Goal: Information Seeking & Learning: Learn about a topic

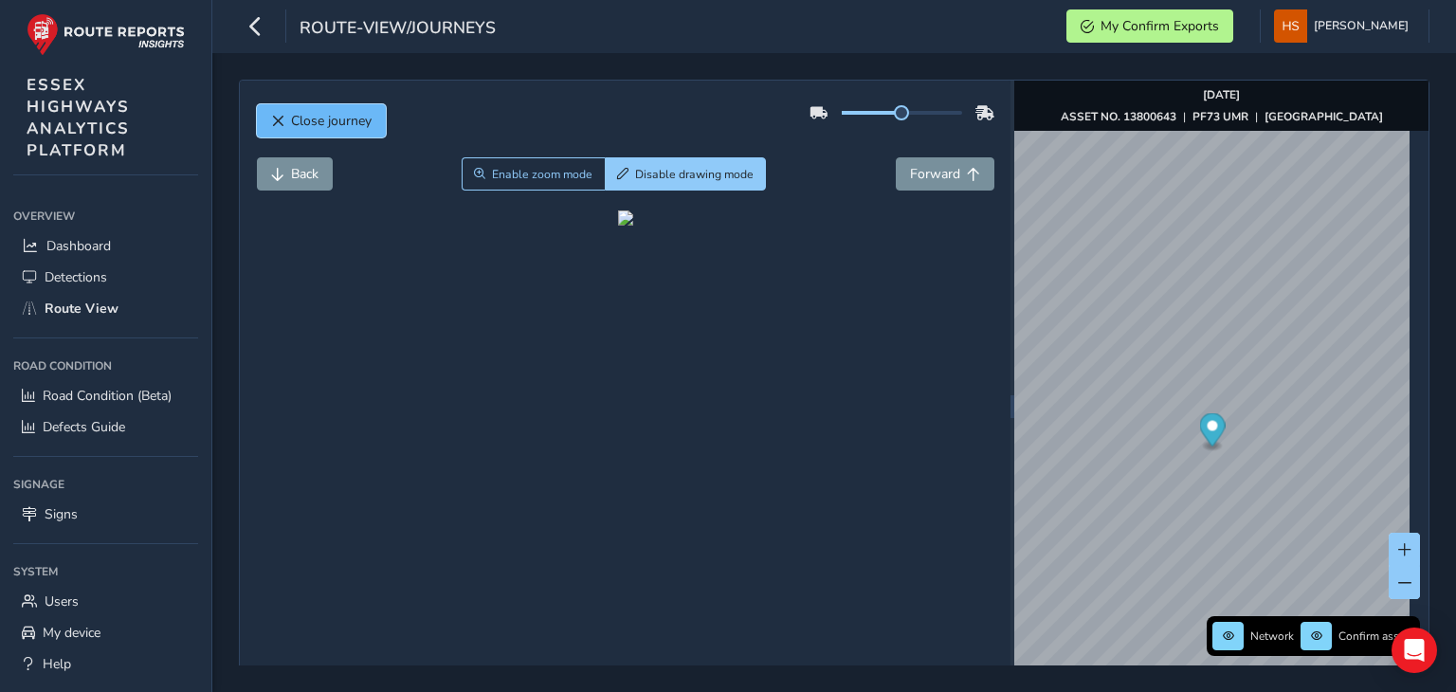
click at [375, 115] on button "Close journey" at bounding box center [321, 120] width 129 height 33
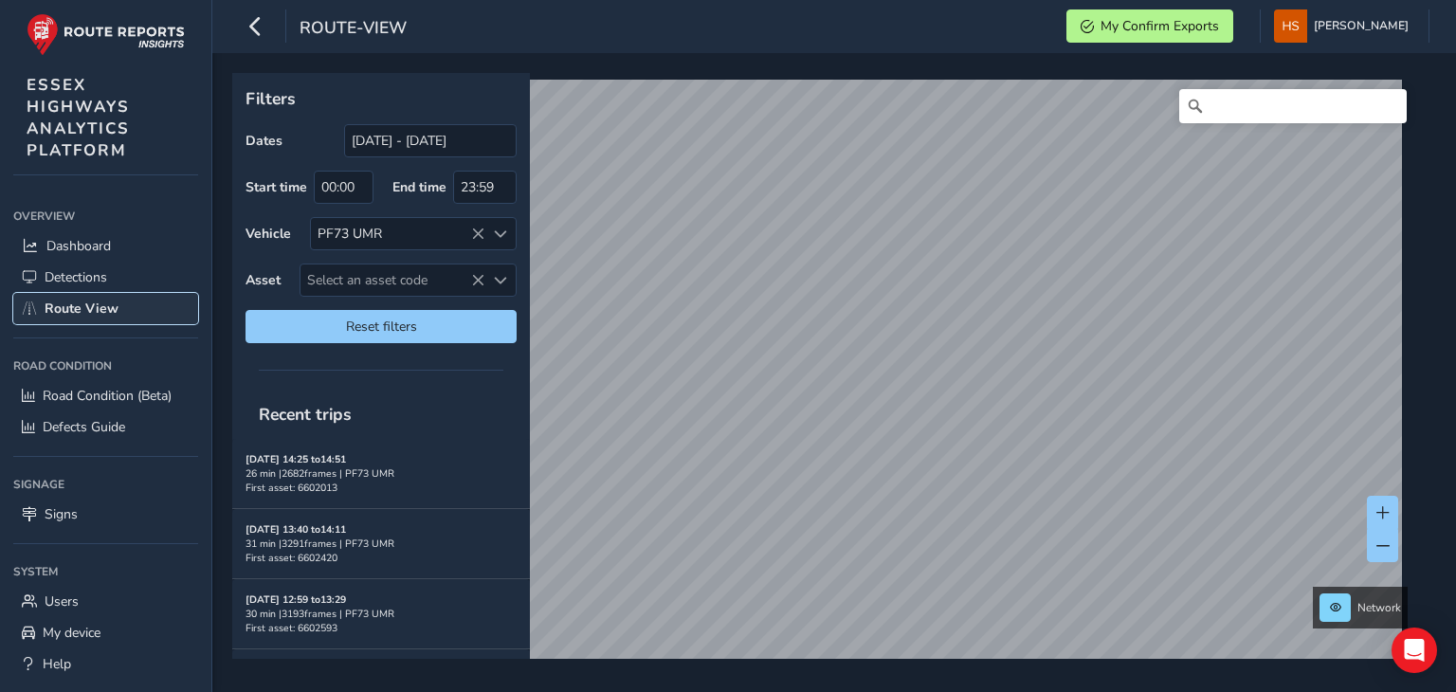
click at [133, 311] on link "Route View" at bounding box center [105, 308] width 185 height 31
click at [464, 137] on input "[DATE] - [DATE]" at bounding box center [430, 140] width 172 height 33
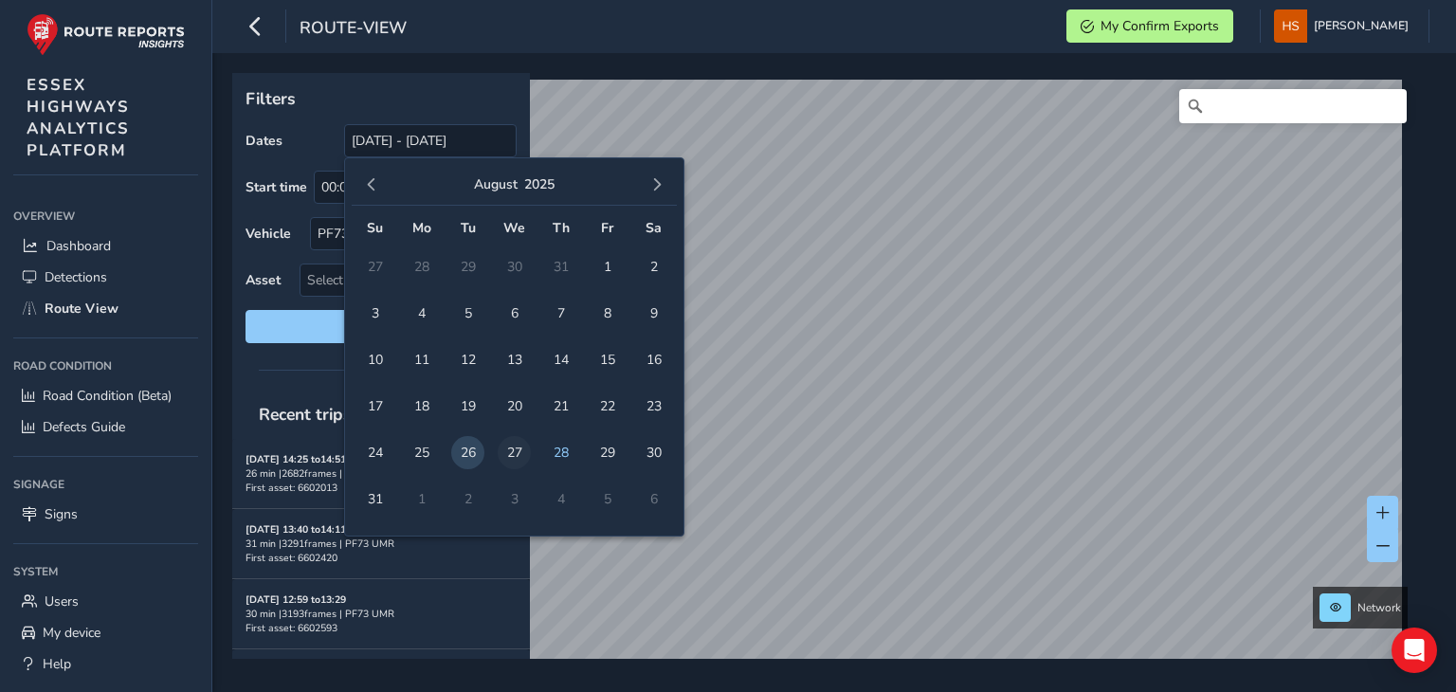
click at [511, 458] on span "27" at bounding box center [514, 452] width 33 height 33
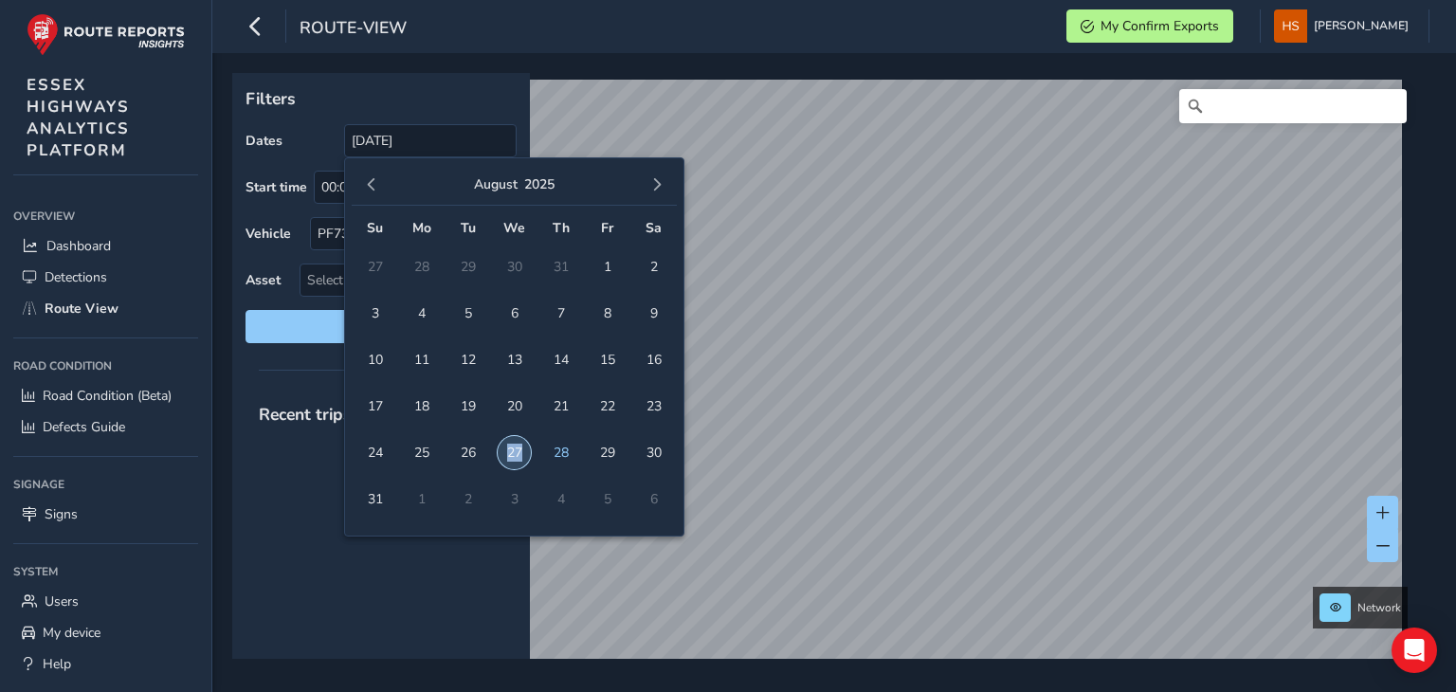
click at [511, 458] on span "27" at bounding box center [514, 452] width 33 height 33
type input "[DATE] - [DATE]"
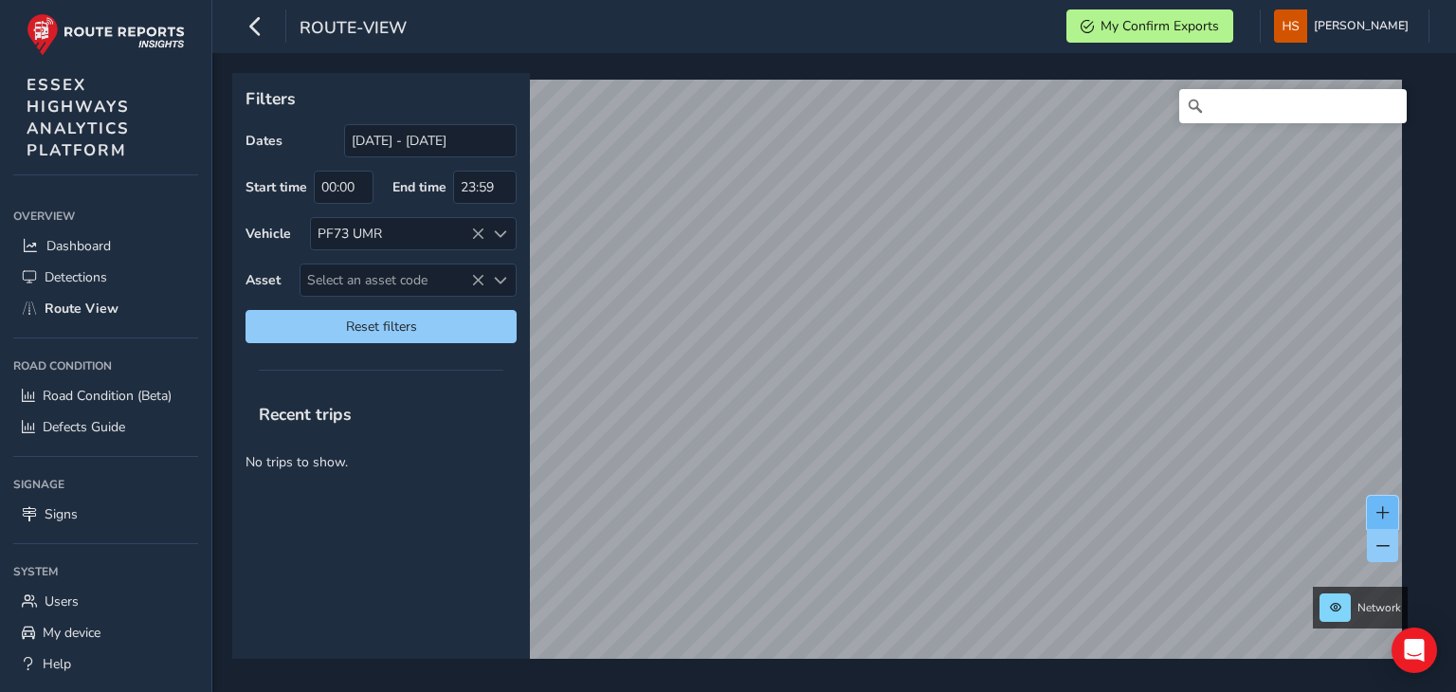
click at [1378, 508] on span at bounding box center [1382, 512] width 13 height 13
click at [1367, 518] on button at bounding box center [1382, 512] width 31 height 33
click at [1381, 516] on span at bounding box center [1382, 512] width 13 height 13
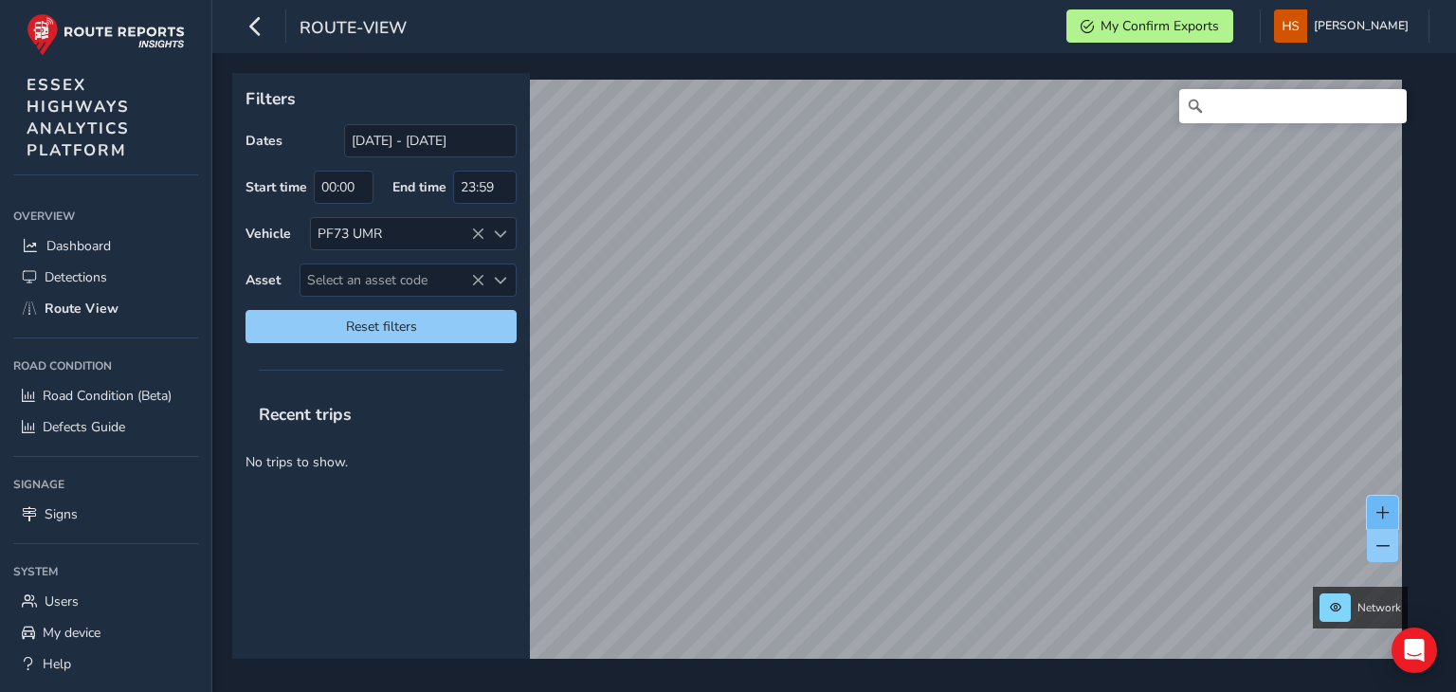
click at [1375, 504] on button at bounding box center [1382, 512] width 31 height 33
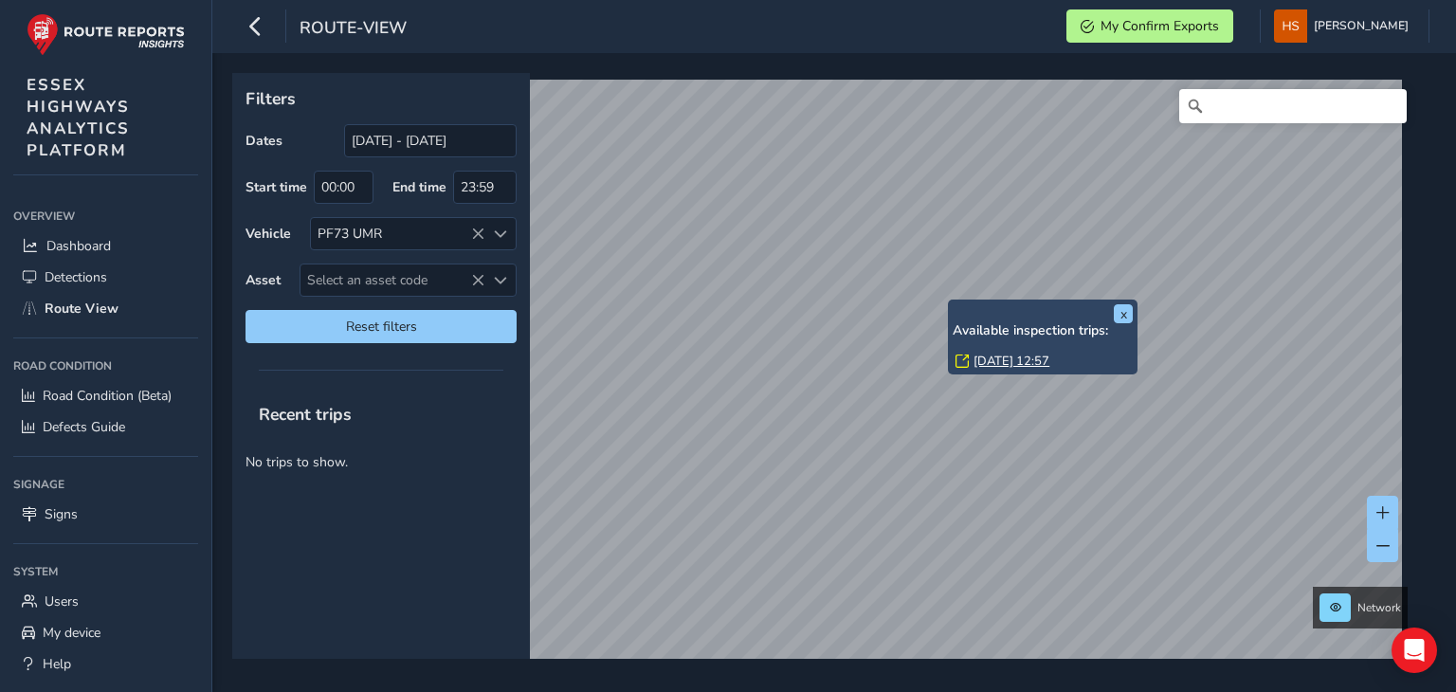
click at [1009, 365] on link "[DATE] 12:57" at bounding box center [1011, 361] width 76 height 17
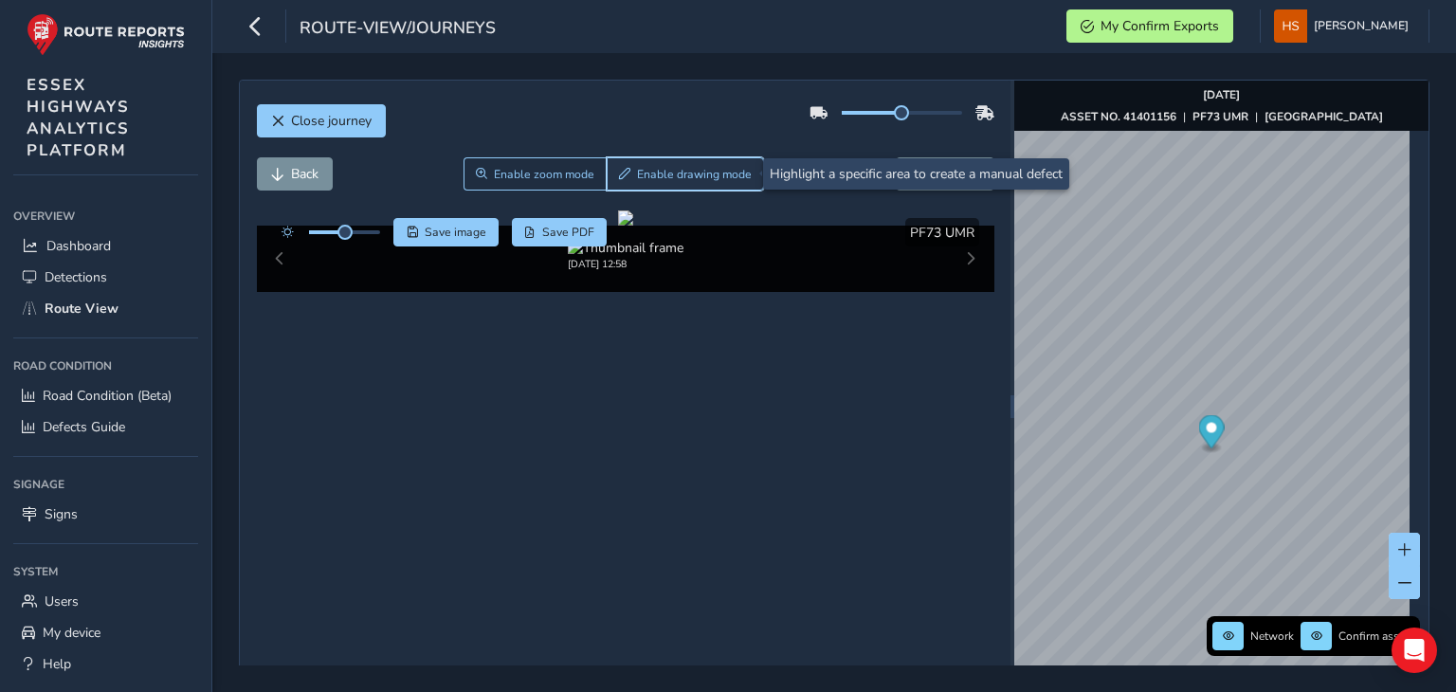
click at [633, 185] on button "Enable drawing mode" at bounding box center [686, 173] width 158 height 33
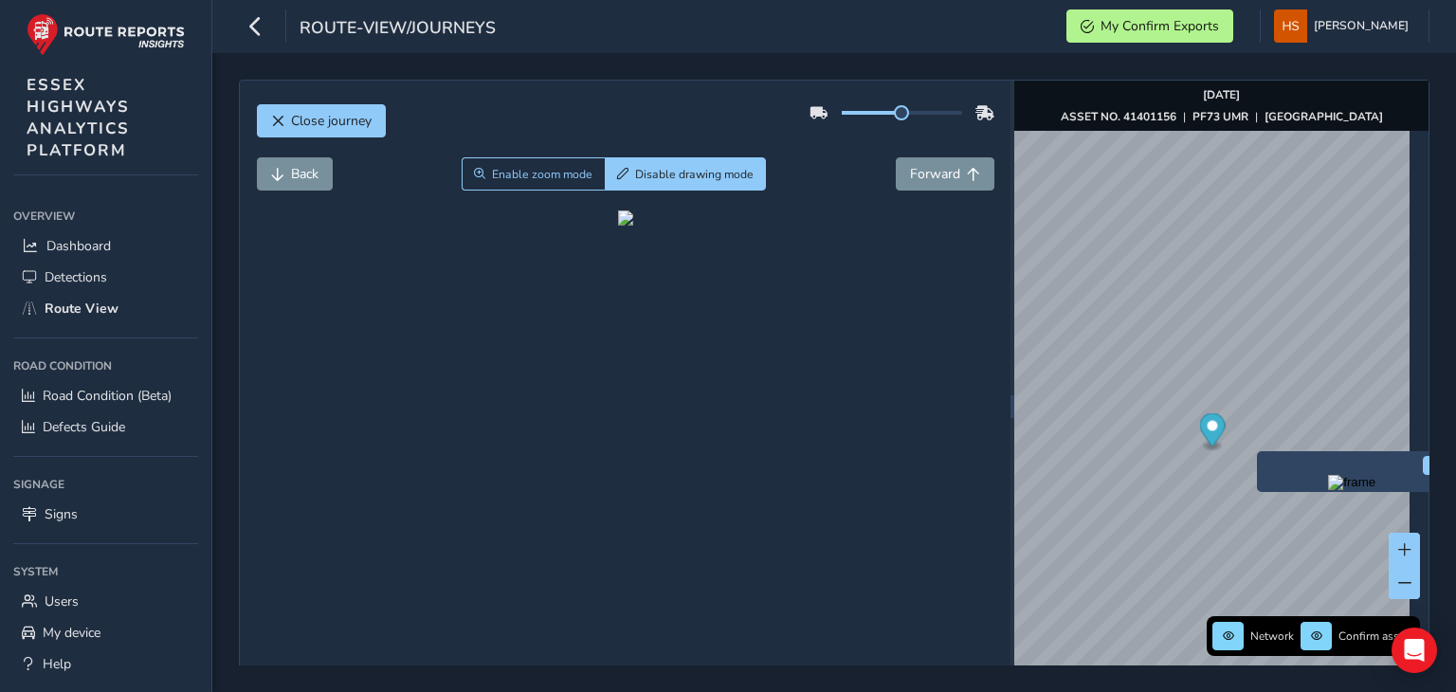
click at [1328, 490] on img "Preview frame" at bounding box center [1351, 482] width 47 height 15
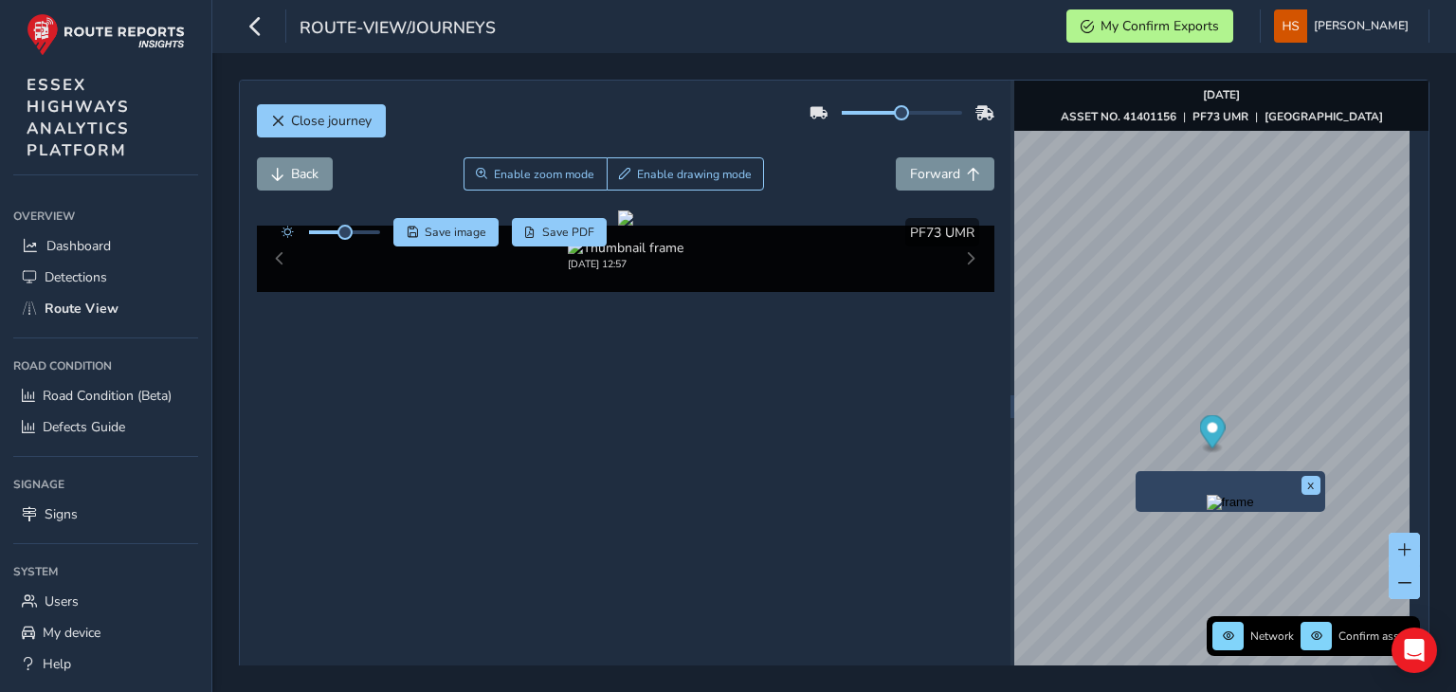
click at [1206, 510] on img "Preview frame" at bounding box center [1229, 502] width 47 height 15
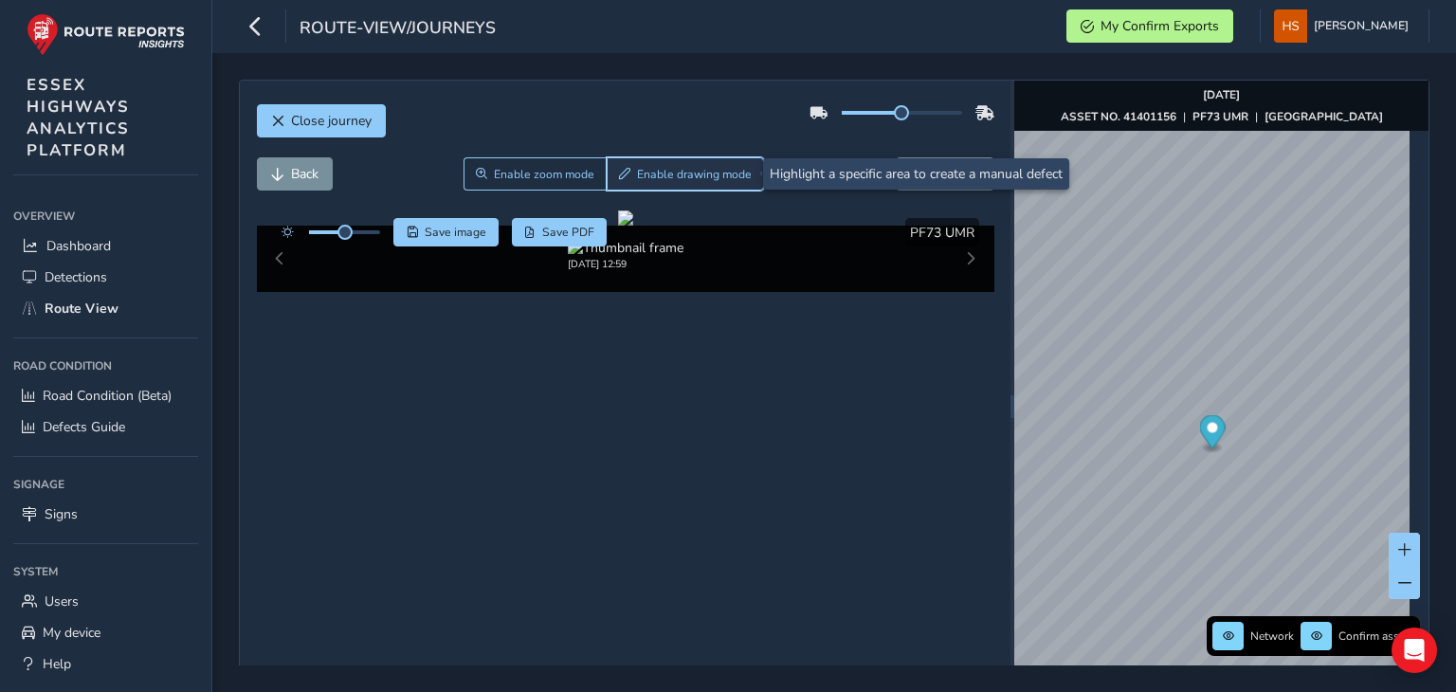
click at [711, 174] on span "Enable drawing mode" at bounding box center [694, 174] width 115 height 15
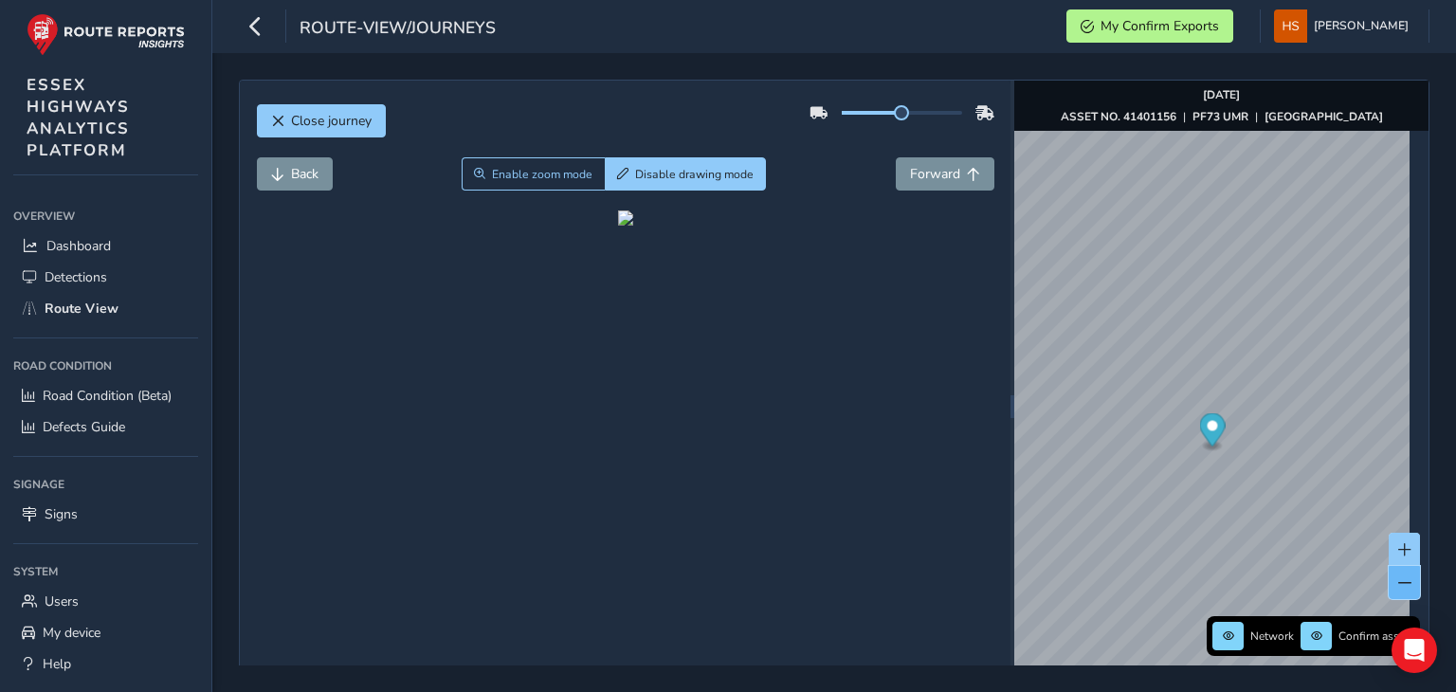
click at [1388, 594] on button at bounding box center [1403, 582] width 31 height 33
click at [1404, 591] on button at bounding box center [1403, 582] width 31 height 33
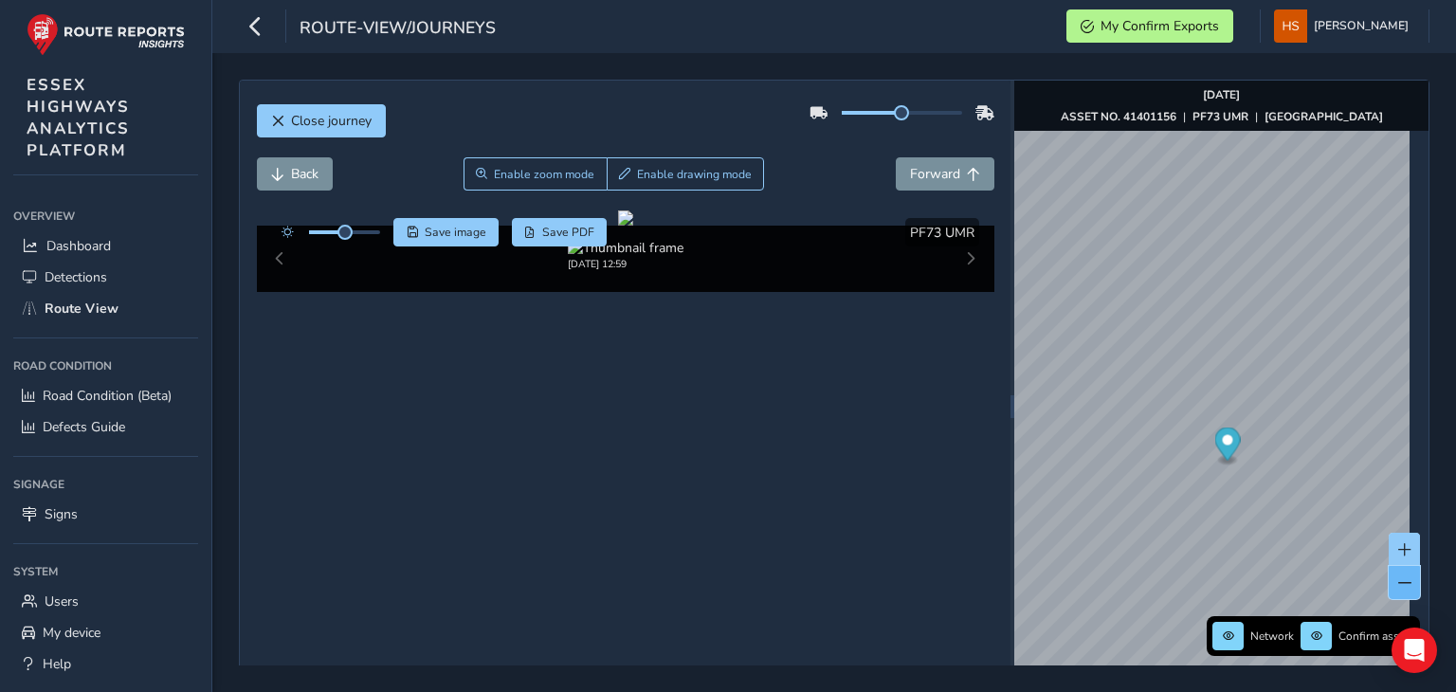
click at [1404, 591] on button at bounding box center [1403, 582] width 31 height 33
click at [337, 122] on span "Close journey" at bounding box center [331, 121] width 81 height 18
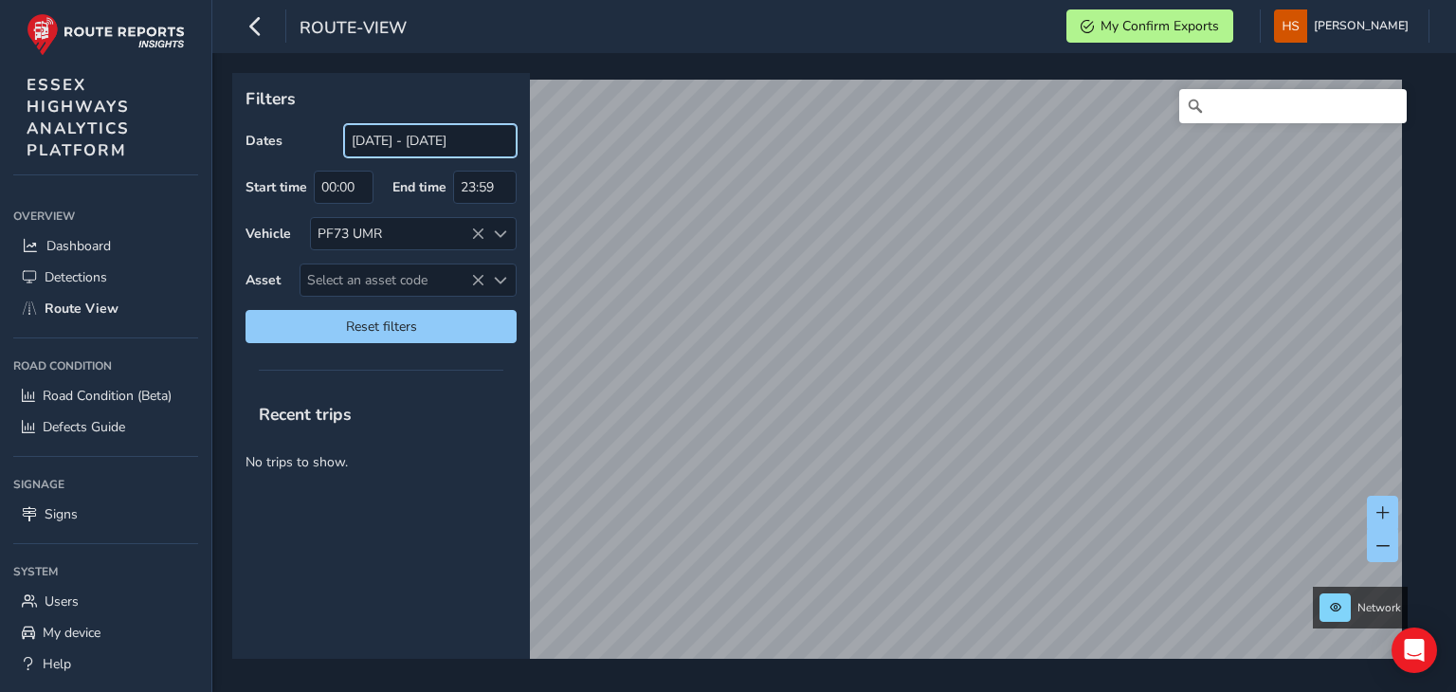
click at [390, 134] on input "[DATE] - [DATE]" at bounding box center [430, 140] width 172 height 33
click at [1388, 547] on span at bounding box center [1382, 545] width 13 height 13
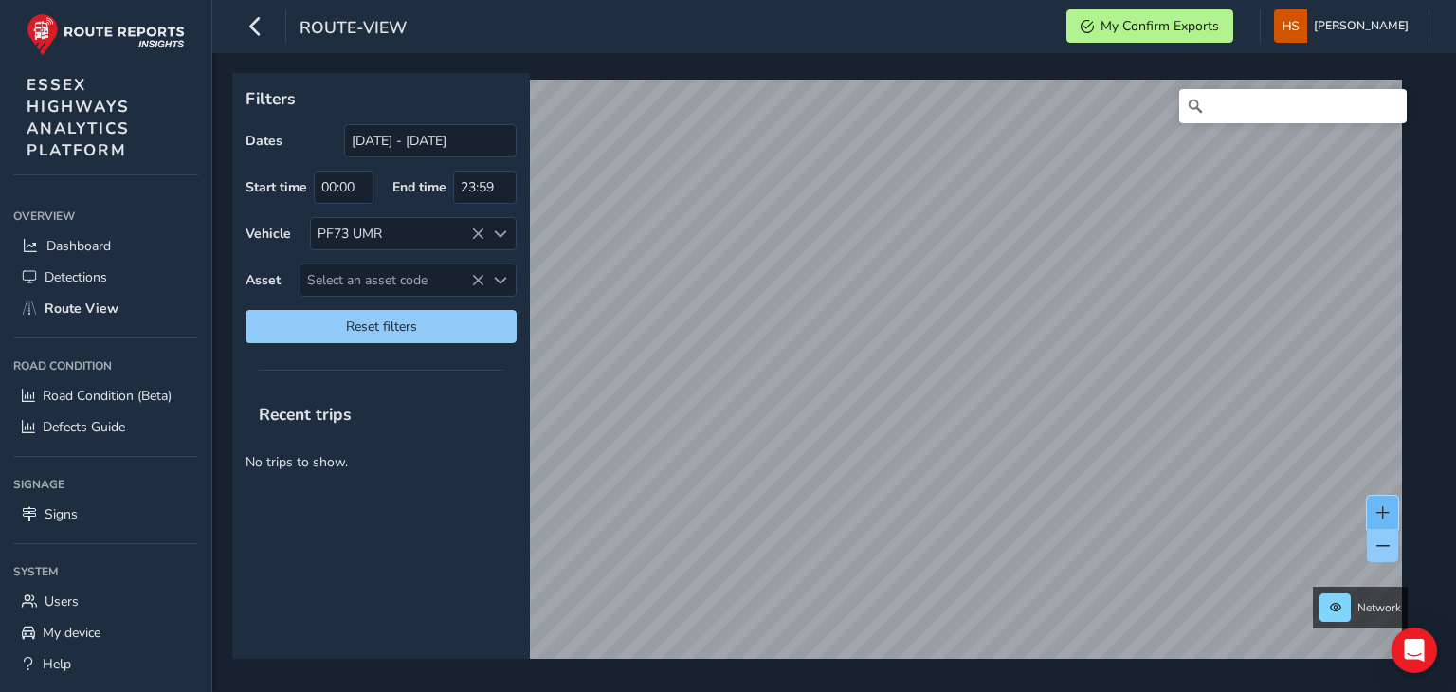
click at [1385, 506] on span at bounding box center [1382, 512] width 13 height 13
click at [1382, 518] on button at bounding box center [1382, 512] width 31 height 33
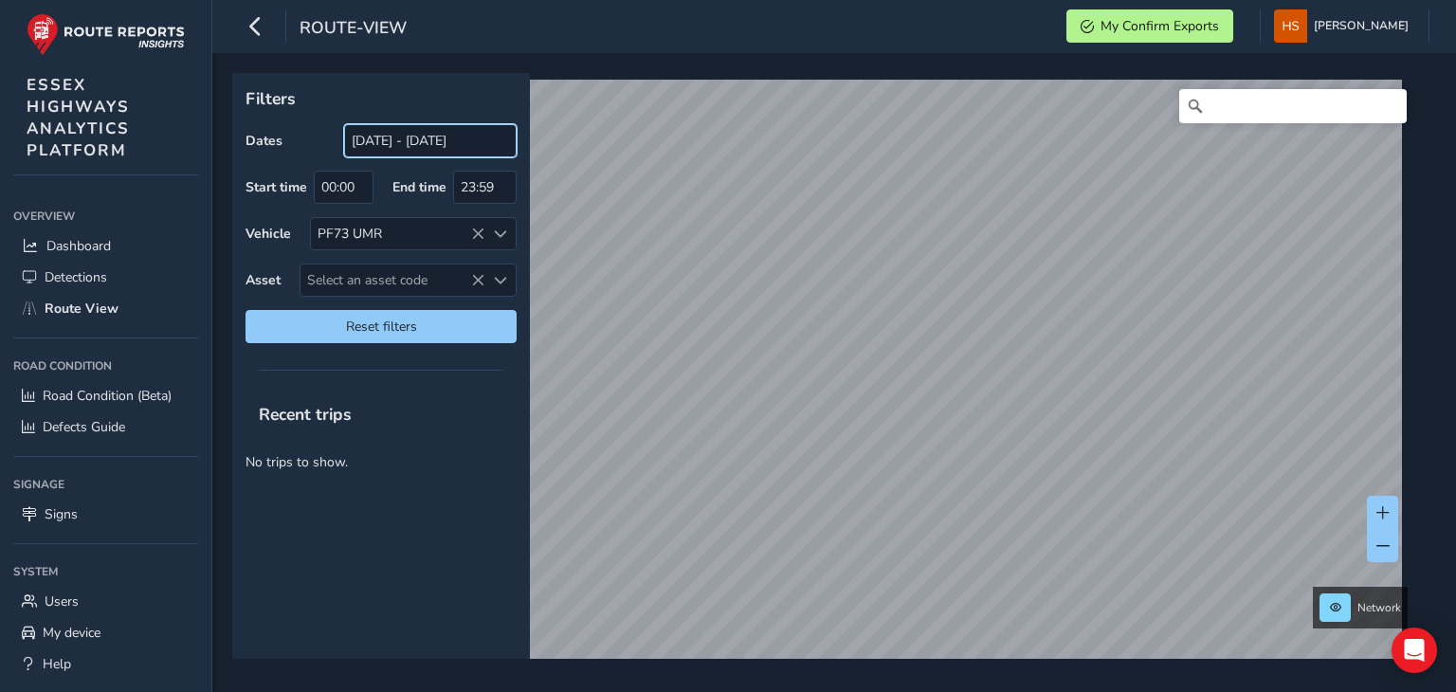
click at [378, 153] on input "[DATE] - [DATE]" at bounding box center [430, 140] width 172 height 33
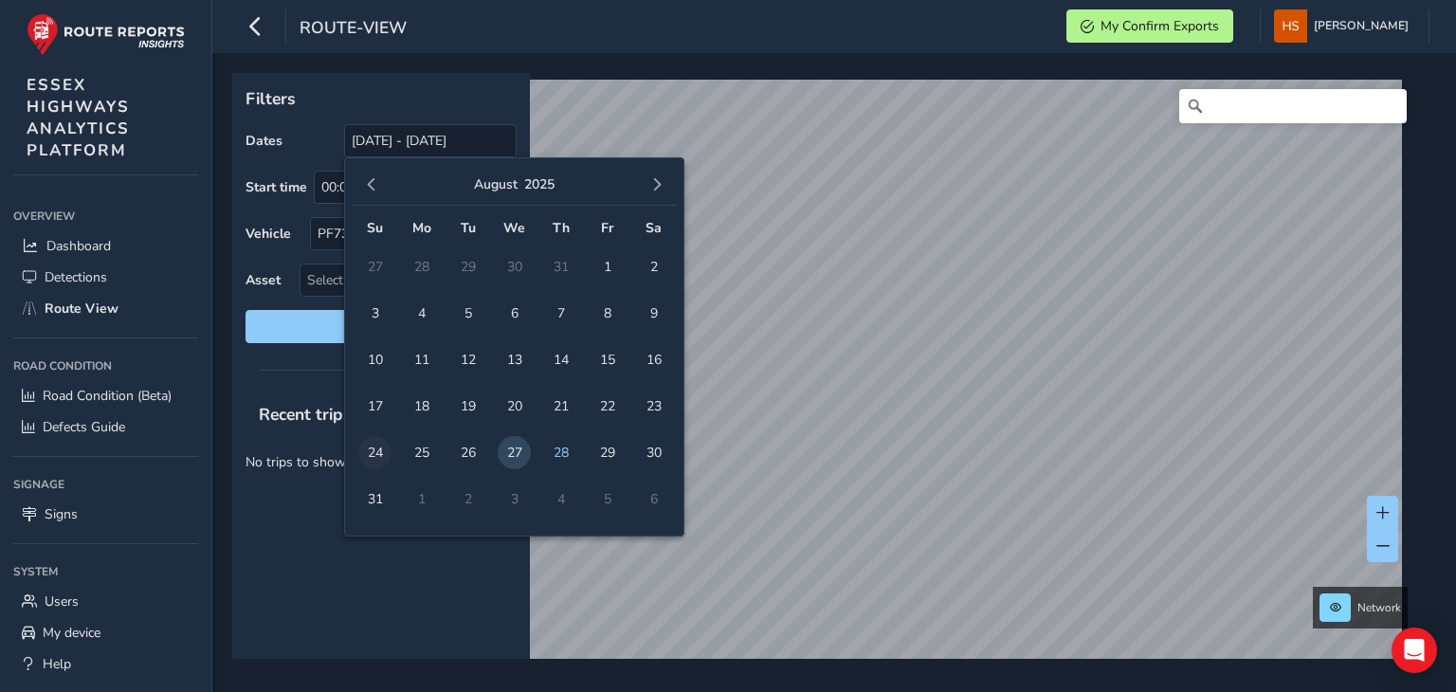
click at [363, 458] on span "24" at bounding box center [374, 452] width 33 height 33
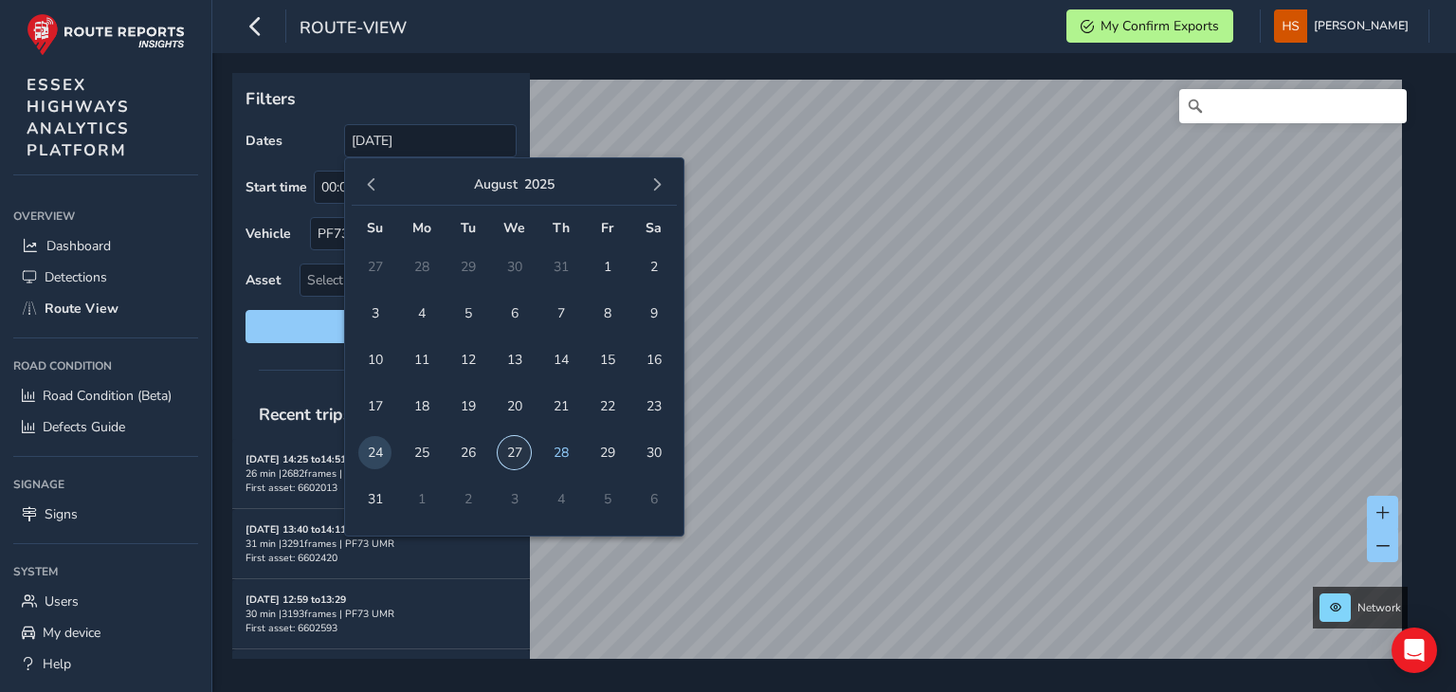
click at [522, 456] on span "27" at bounding box center [514, 452] width 33 height 33
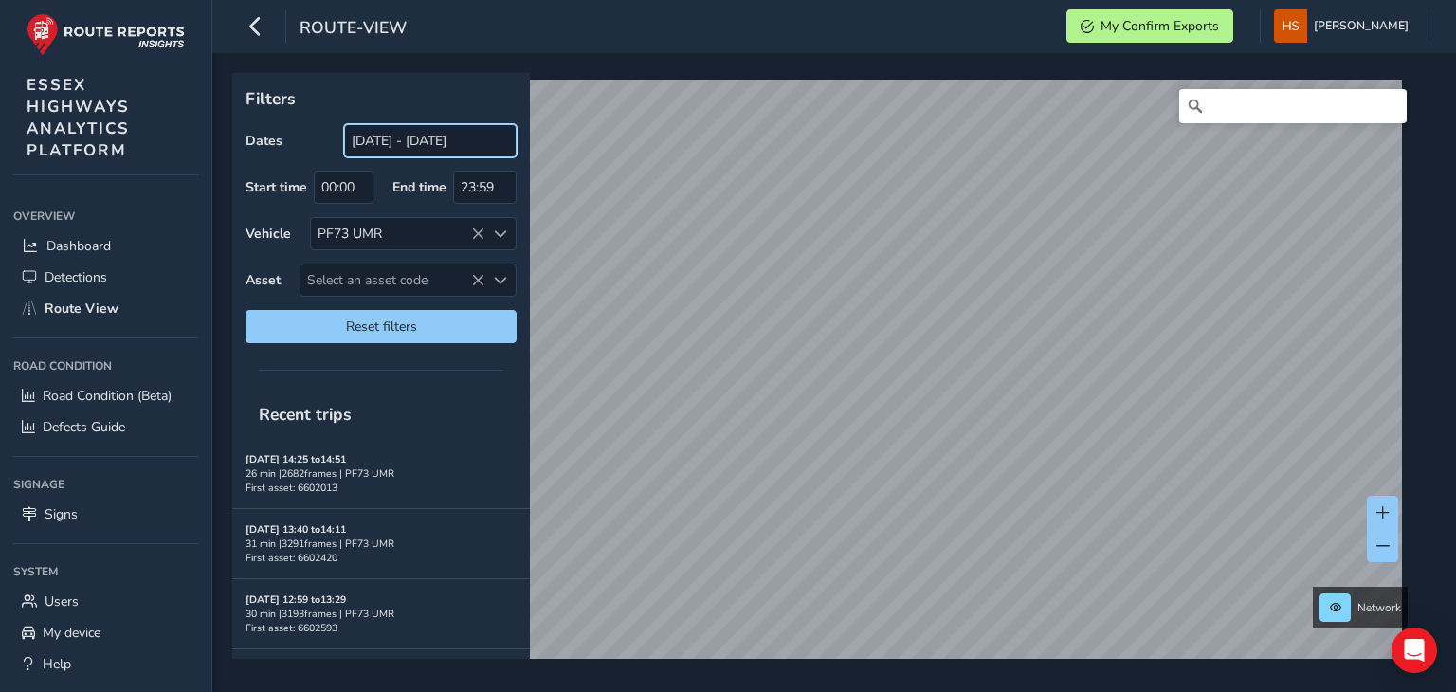
click at [436, 130] on input "[DATE] - [DATE]" at bounding box center [430, 140] width 172 height 33
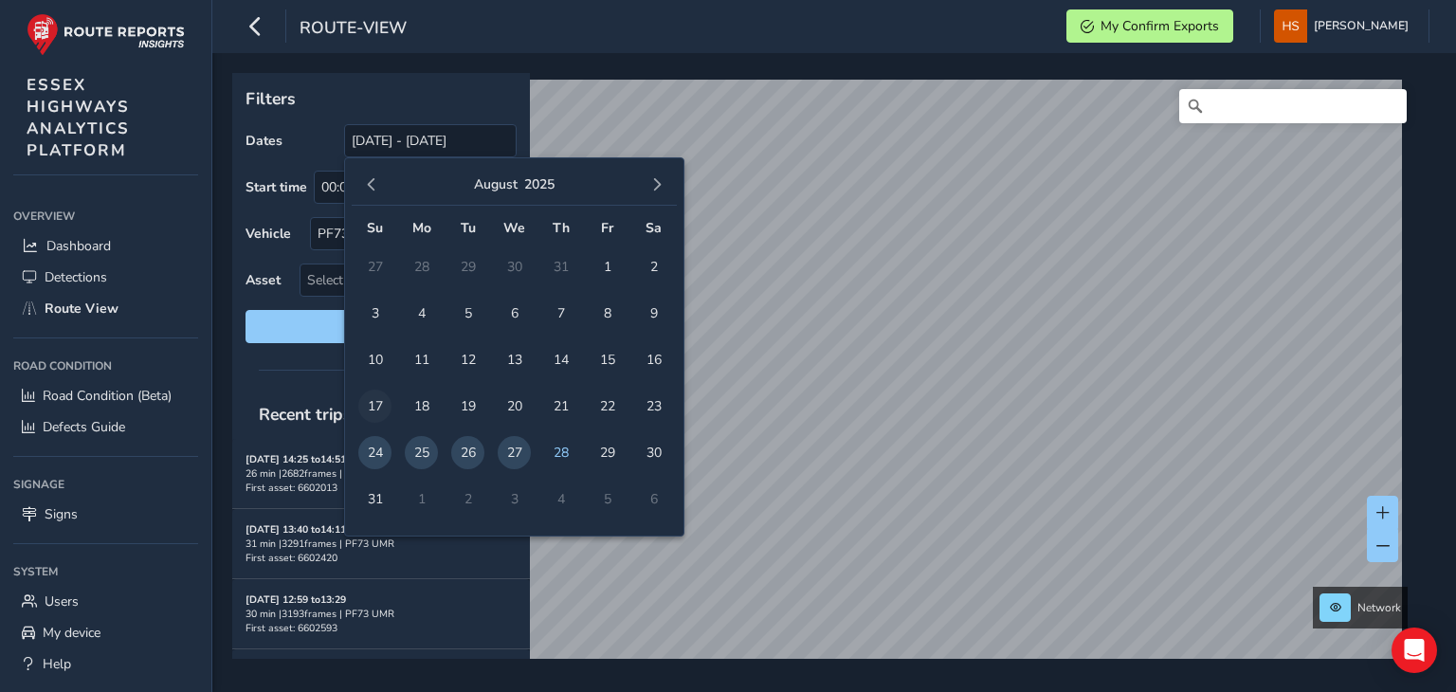
click at [372, 398] on span "17" at bounding box center [374, 406] width 33 height 33
click at [516, 454] on span "27" at bounding box center [514, 452] width 33 height 33
type input "[DATE] - [DATE]"
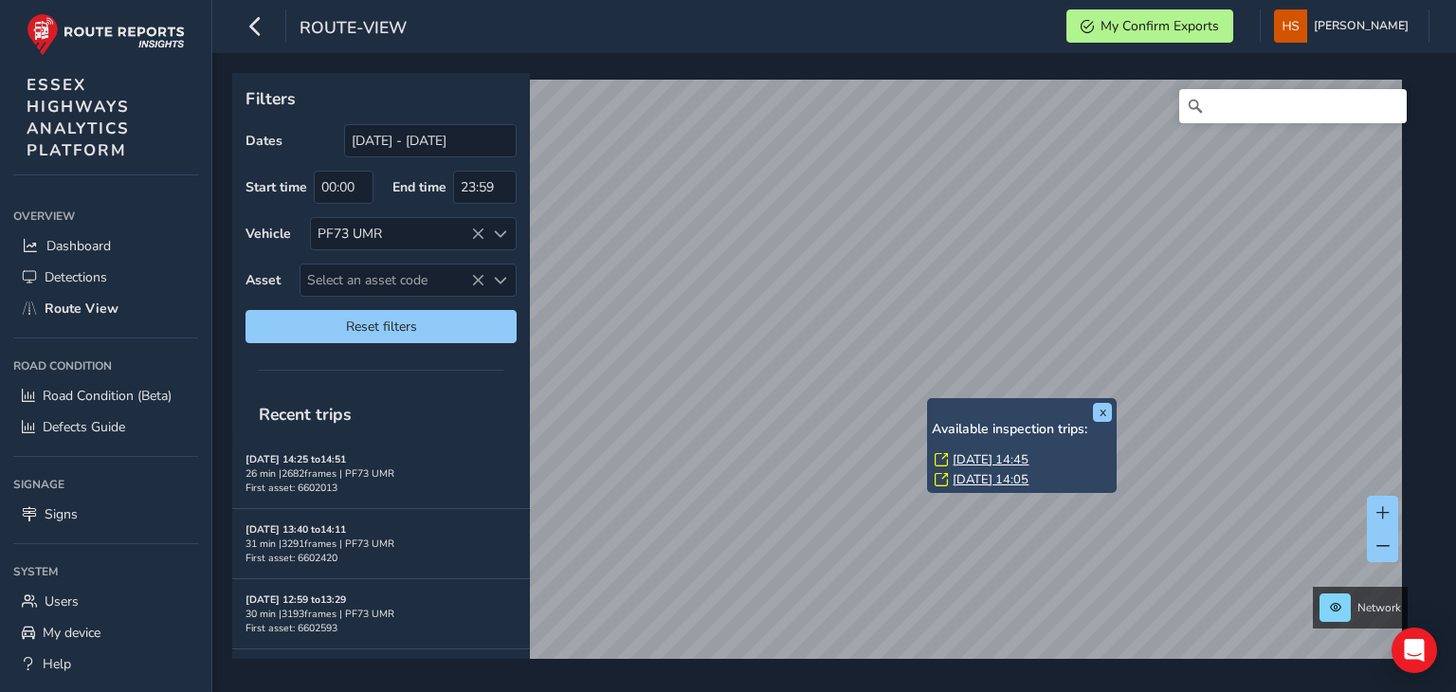
click at [997, 456] on link "[DATE] 14:45" at bounding box center [990, 459] width 76 height 17
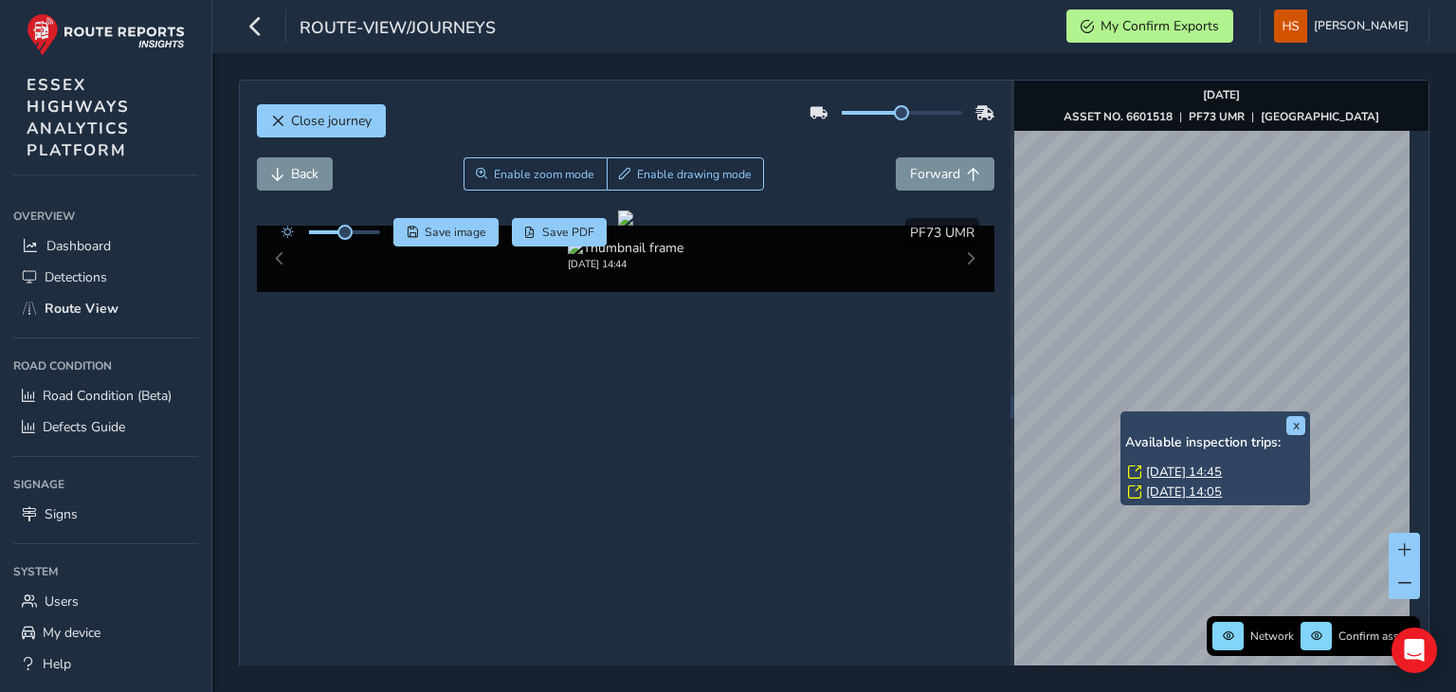
click at [1194, 487] on link "[DATE] 14:05" at bounding box center [1184, 491] width 76 height 17
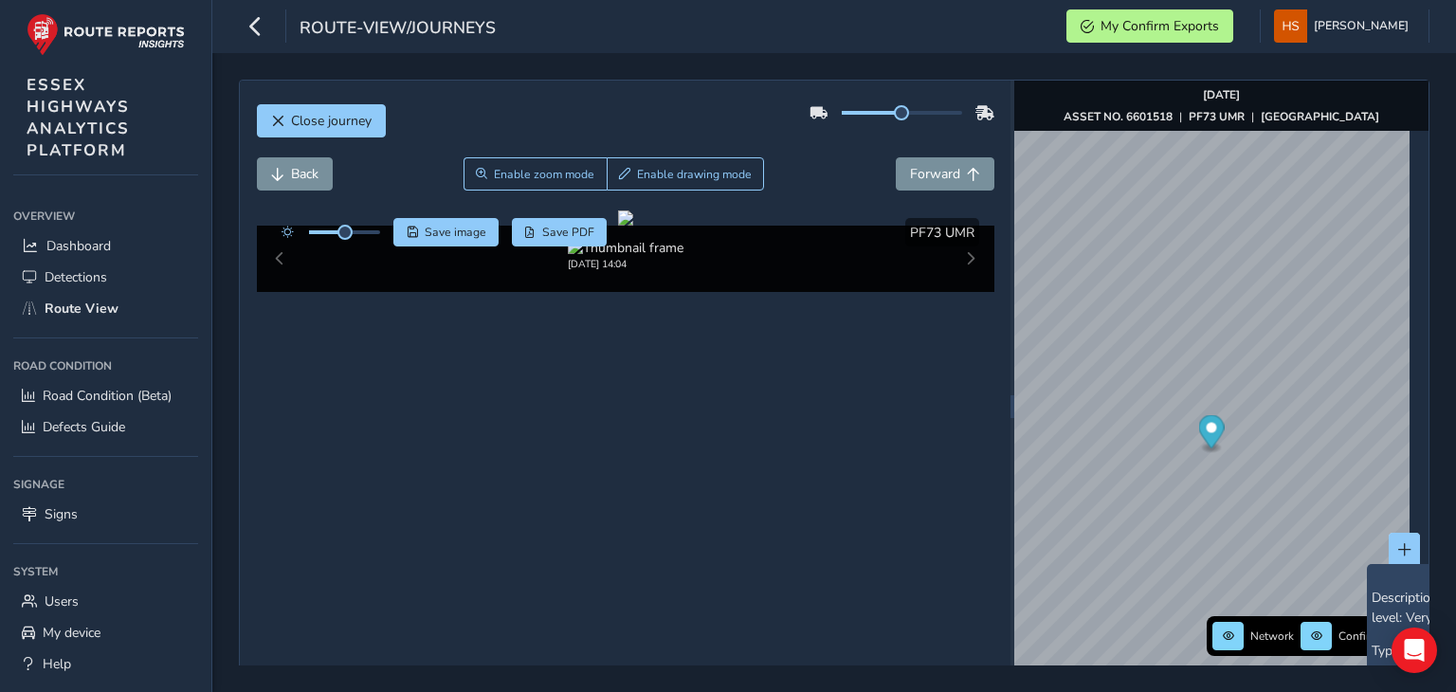
click at [1384, 578] on div "x Description: Map16 asset risk level: Very Low Type: HW: blocked gully connect…" at bounding box center [1461, 684] width 180 height 231
click at [1398, 579] on span at bounding box center [1404, 582] width 13 height 13
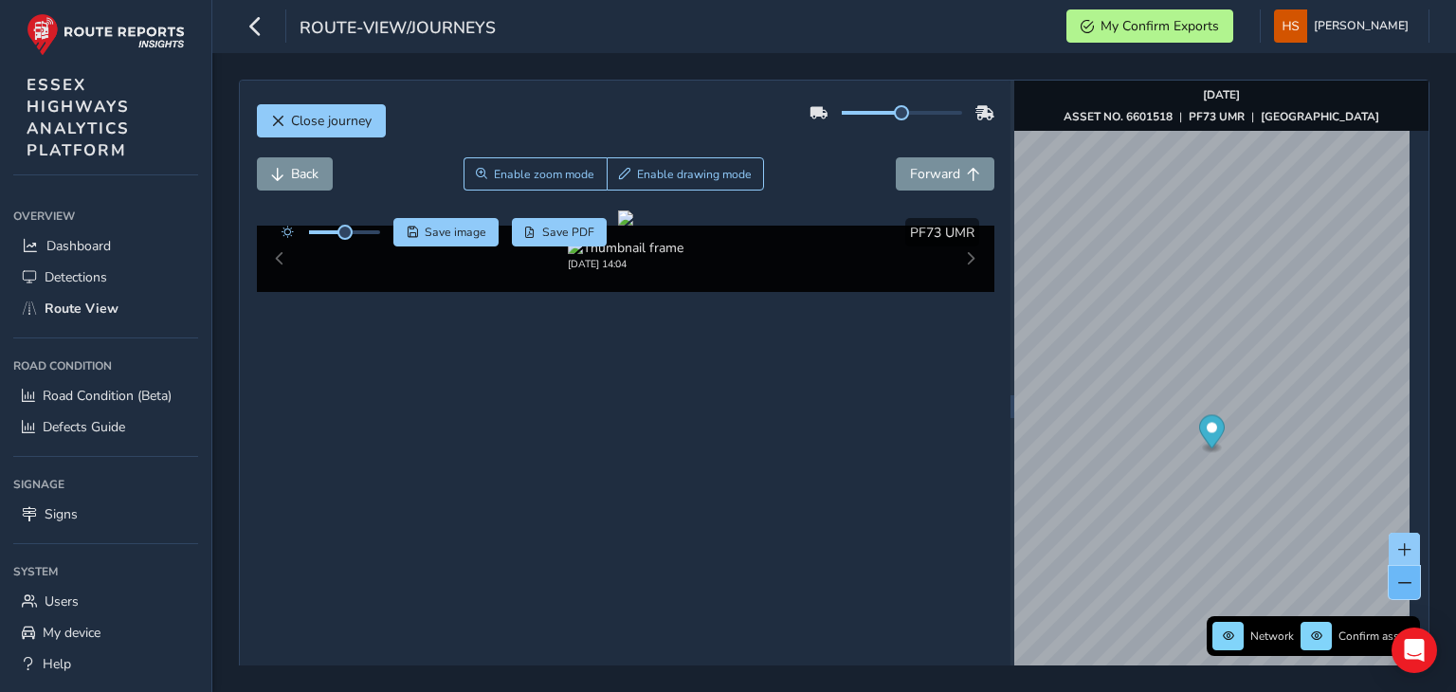
click at [1398, 579] on span at bounding box center [1404, 582] width 13 height 13
click at [1398, 551] on span at bounding box center [1404, 549] width 13 height 13
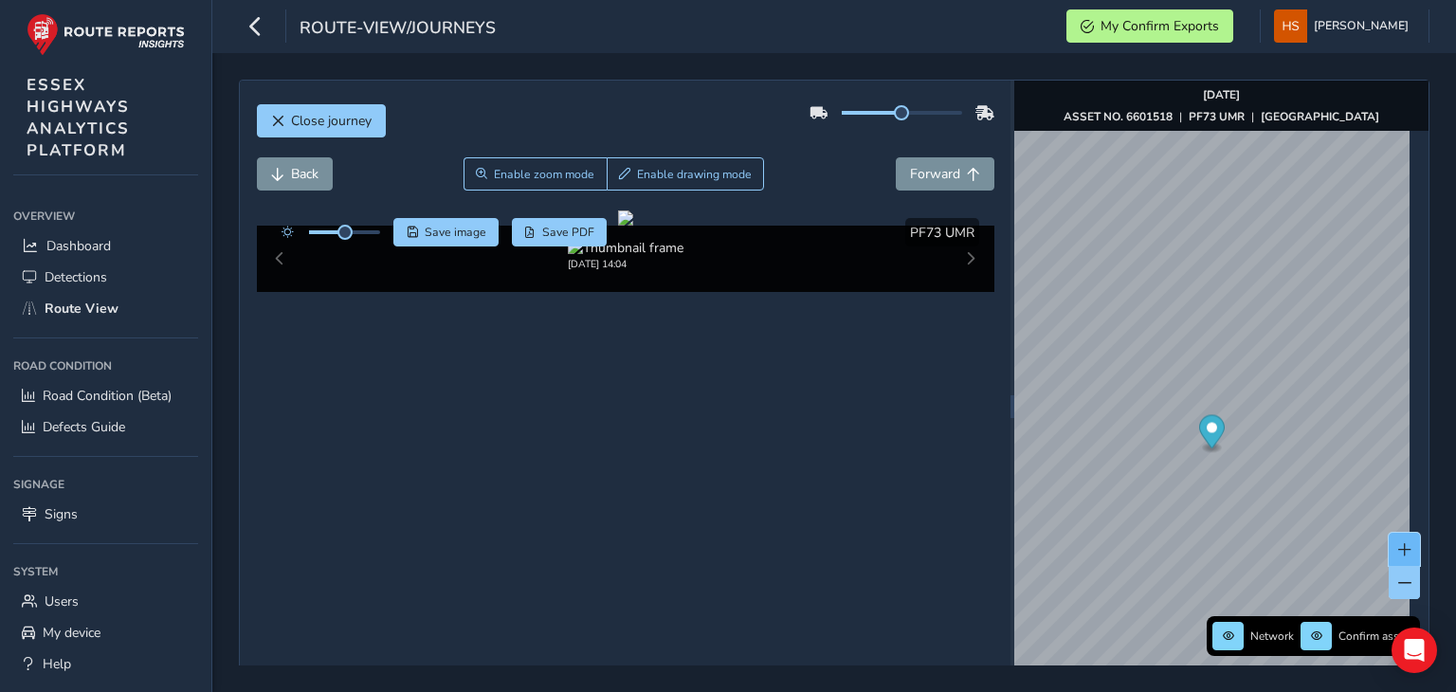
click at [1398, 551] on span at bounding box center [1404, 549] width 13 height 13
click at [815, 347] on div "Close journey Back Enable zoom mode Enable drawing mode Forward Click and Drag …" at bounding box center [834, 406] width 1190 height 653
click at [1376, 443] on img "Preview frame" at bounding box center [1399, 434] width 47 height 15
click at [1455, 431] on div "Close journey Back Enable zoom mode Enable drawing mode Forward Click and Drag …" at bounding box center [833, 372] width 1243 height 639
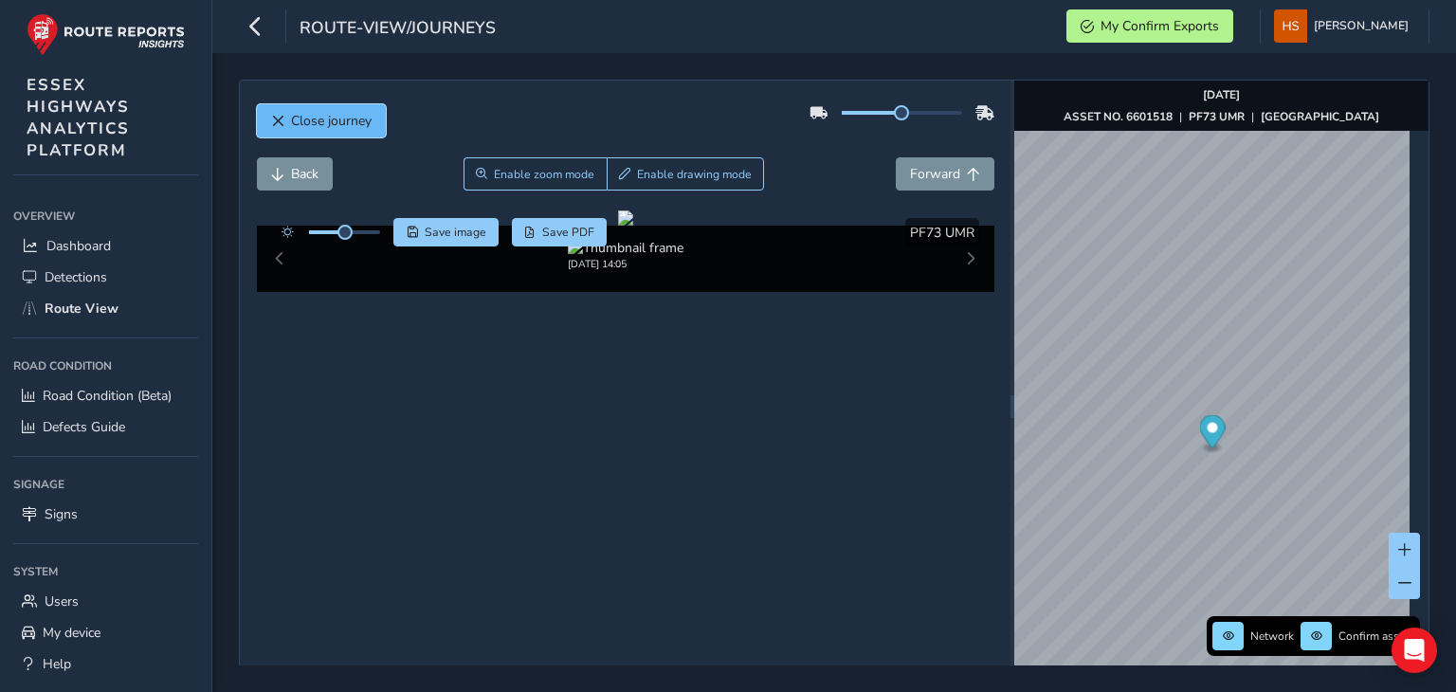
click at [334, 129] on span "Close journey" at bounding box center [331, 121] width 81 height 18
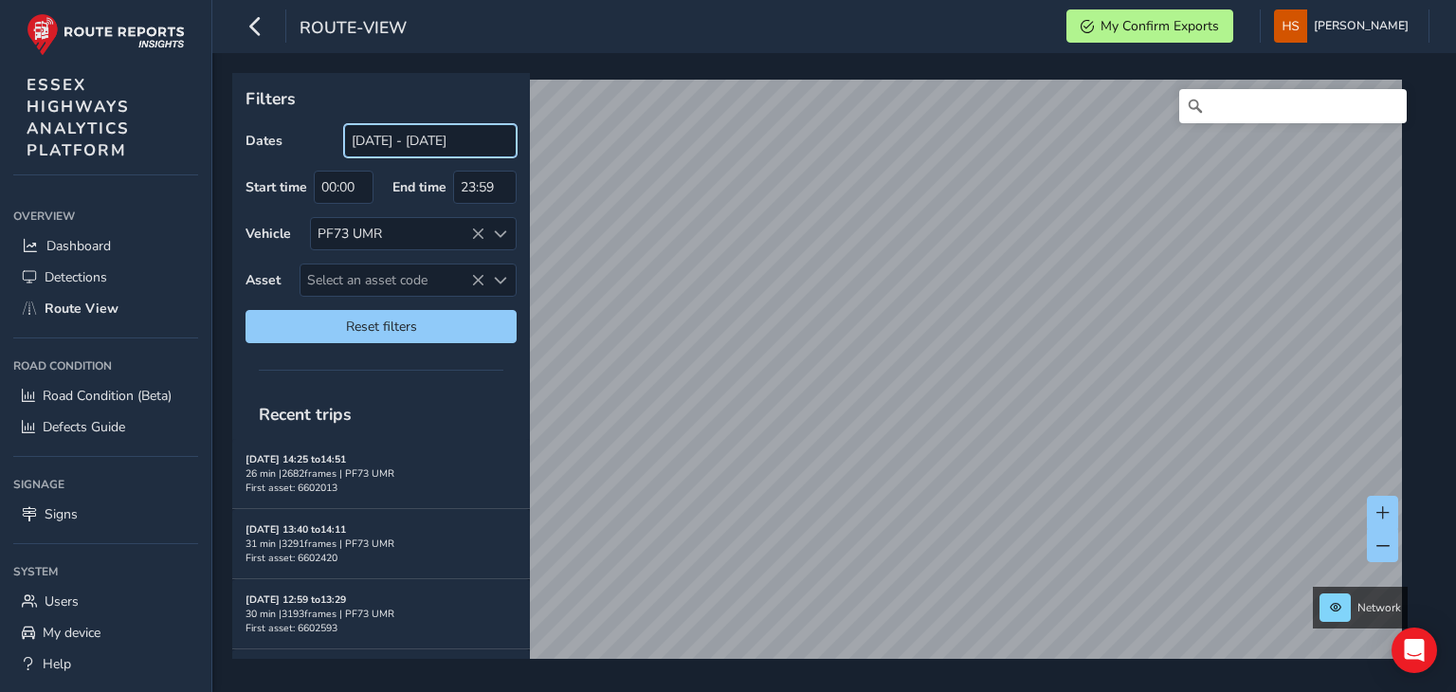
click at [408, 138] on input "[DATE] - [DATE]" at bounding box center [430, 140] width 172 height 33
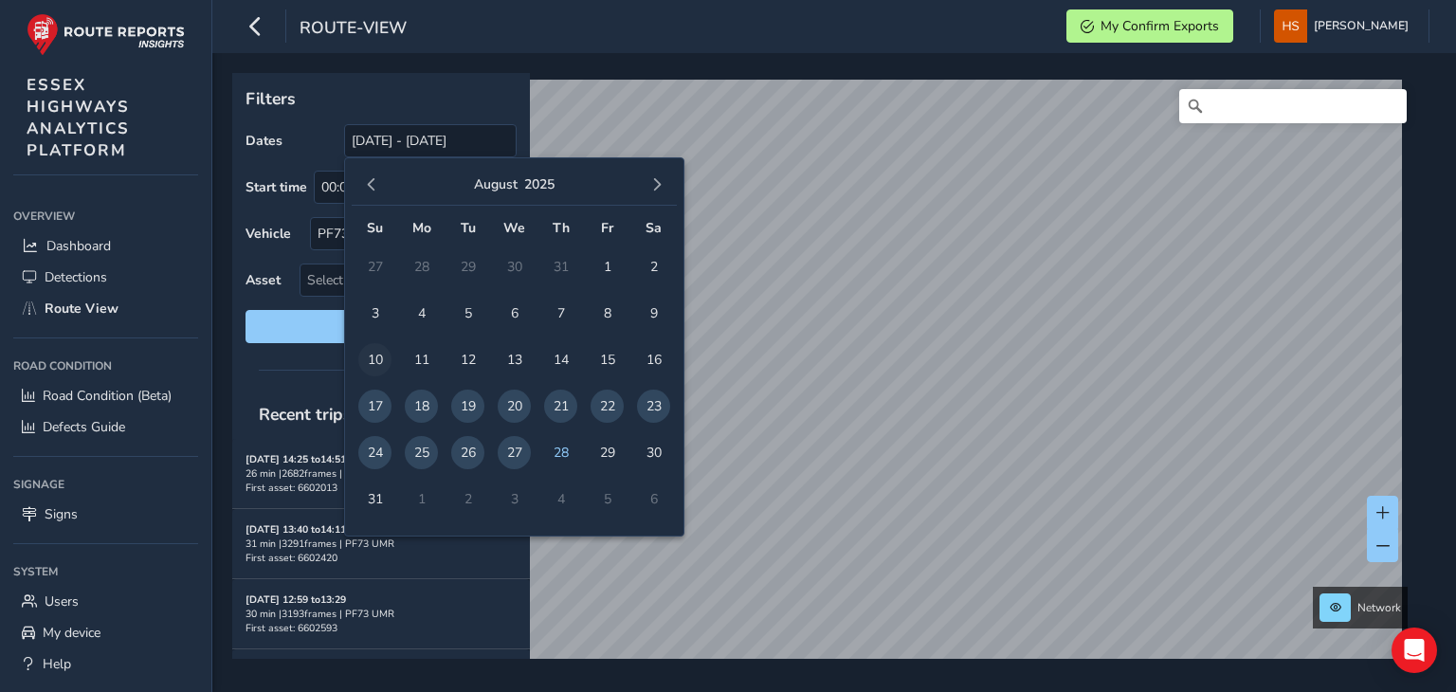
click at [372, 348] on span "10" at bounding box center [374, 359] width 33 height 33
click at [653, 353] on span "16" at bounding box center [653, 359] width 33 height 33
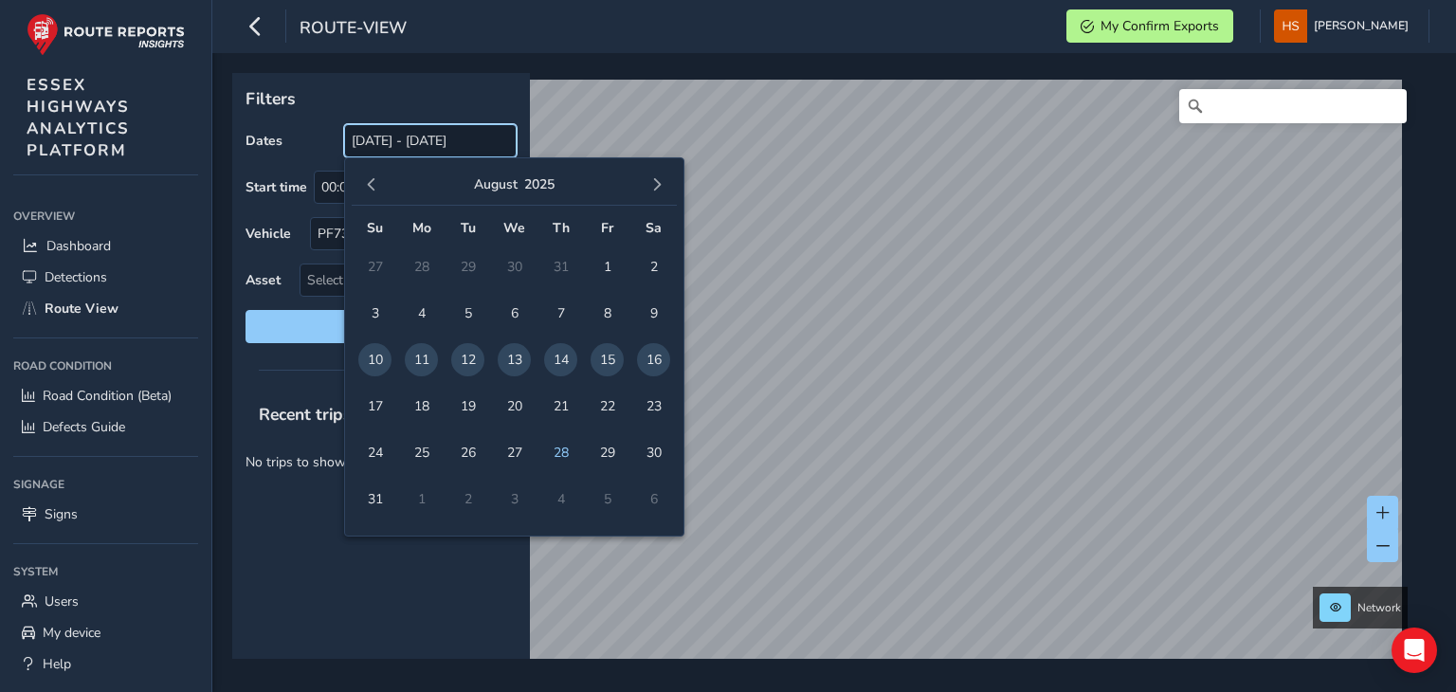
click at [427, 137] on input "[DATE] - [DATE]" at bounding box center [430, 140] width 172 height 33
click at [375, 311] on span "3" at bounding box center [374, 313] width 33 height 33
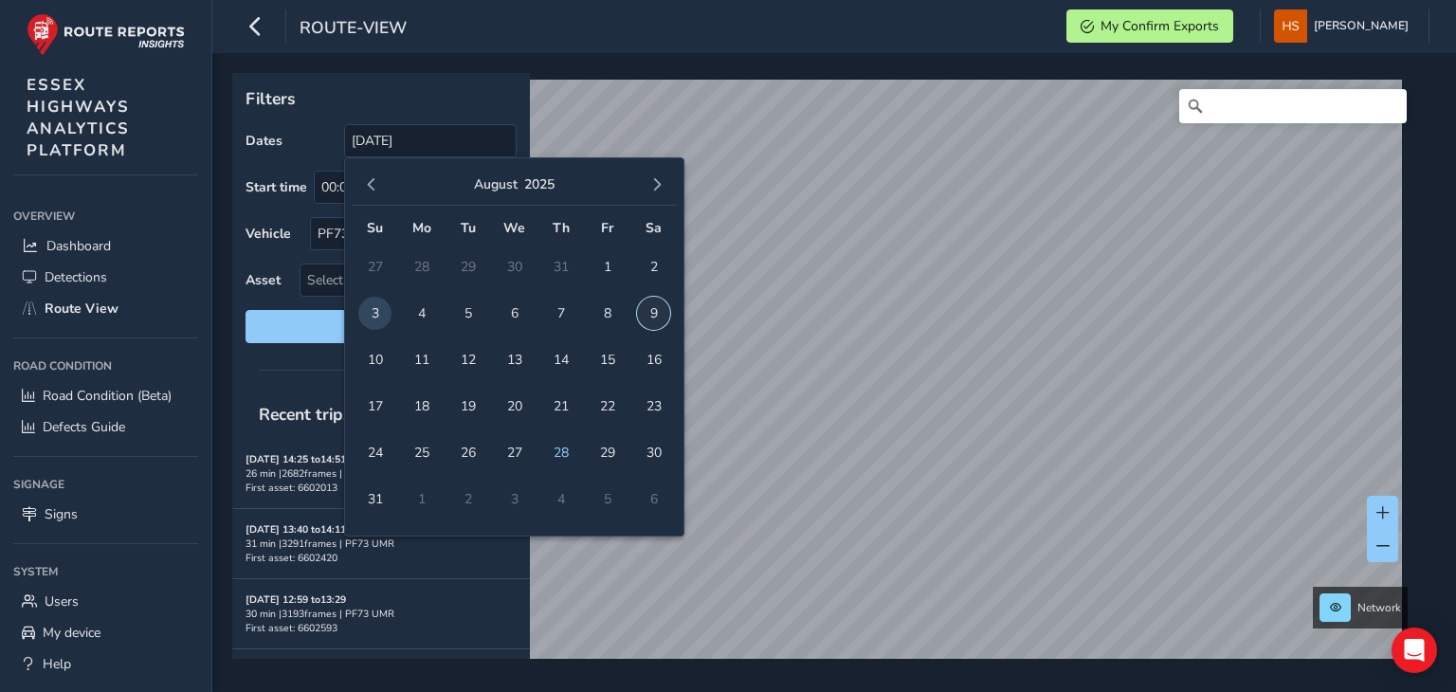
click at [662, 317] on span "9" at bounding box center [653, 313] width 33 height 33
type input "[DATE] - [DATE]"
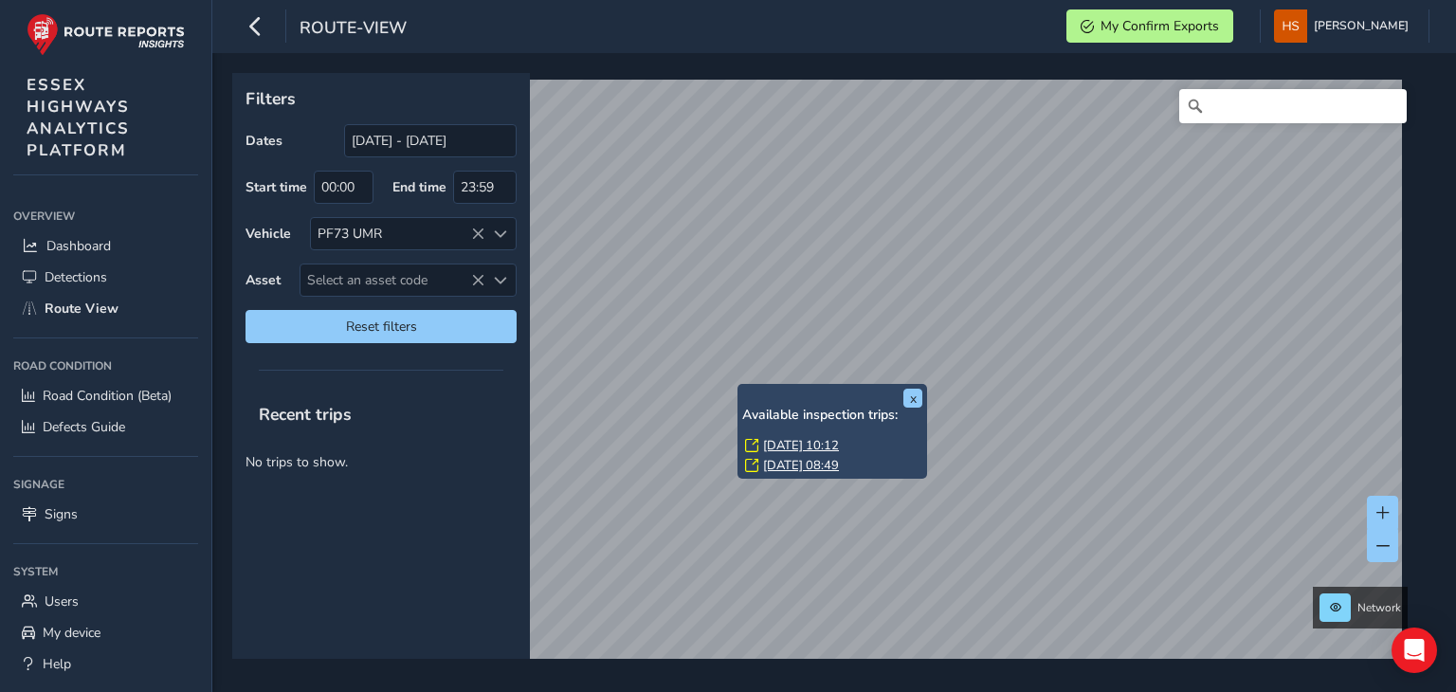
click at [804, 444] on link "[DATE] 10:12" at bounding box center [801, 445] width 76 height 17
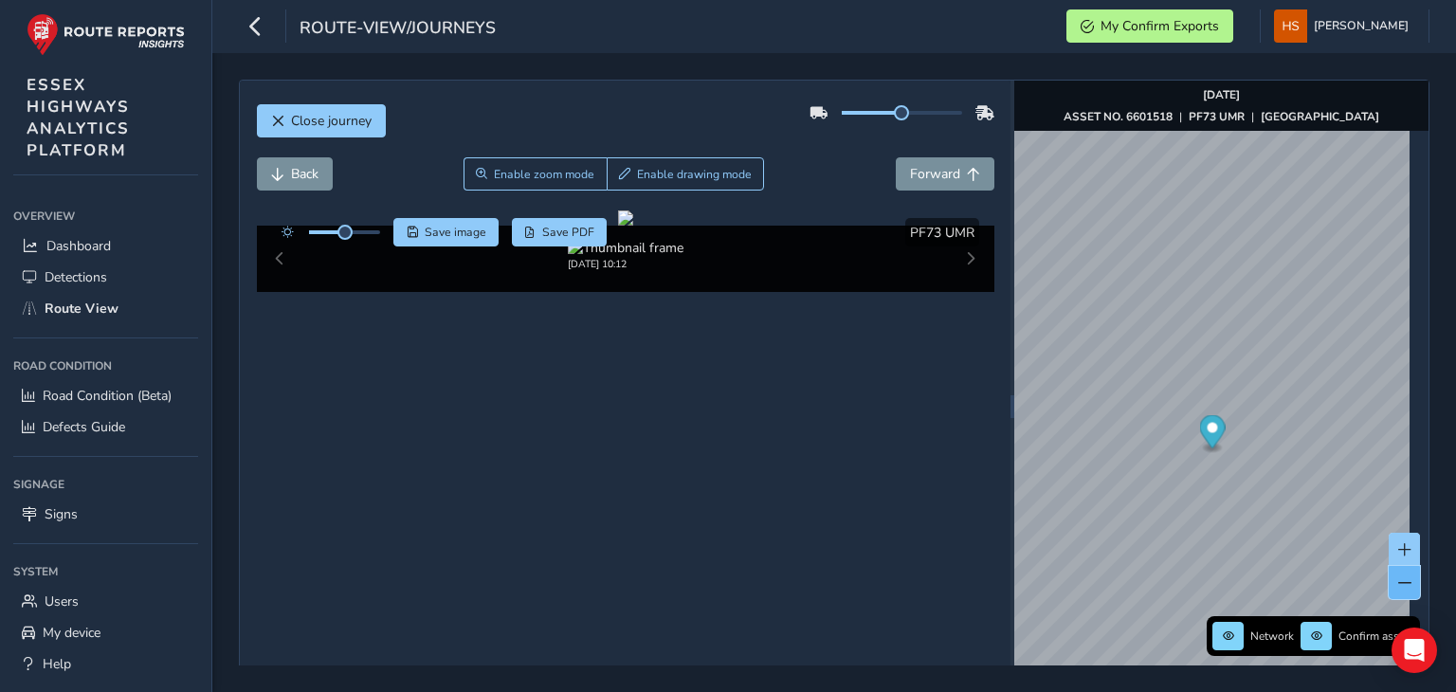
click at [1396, 574] on button at bounding box center [1403, 582] width 31 height 33
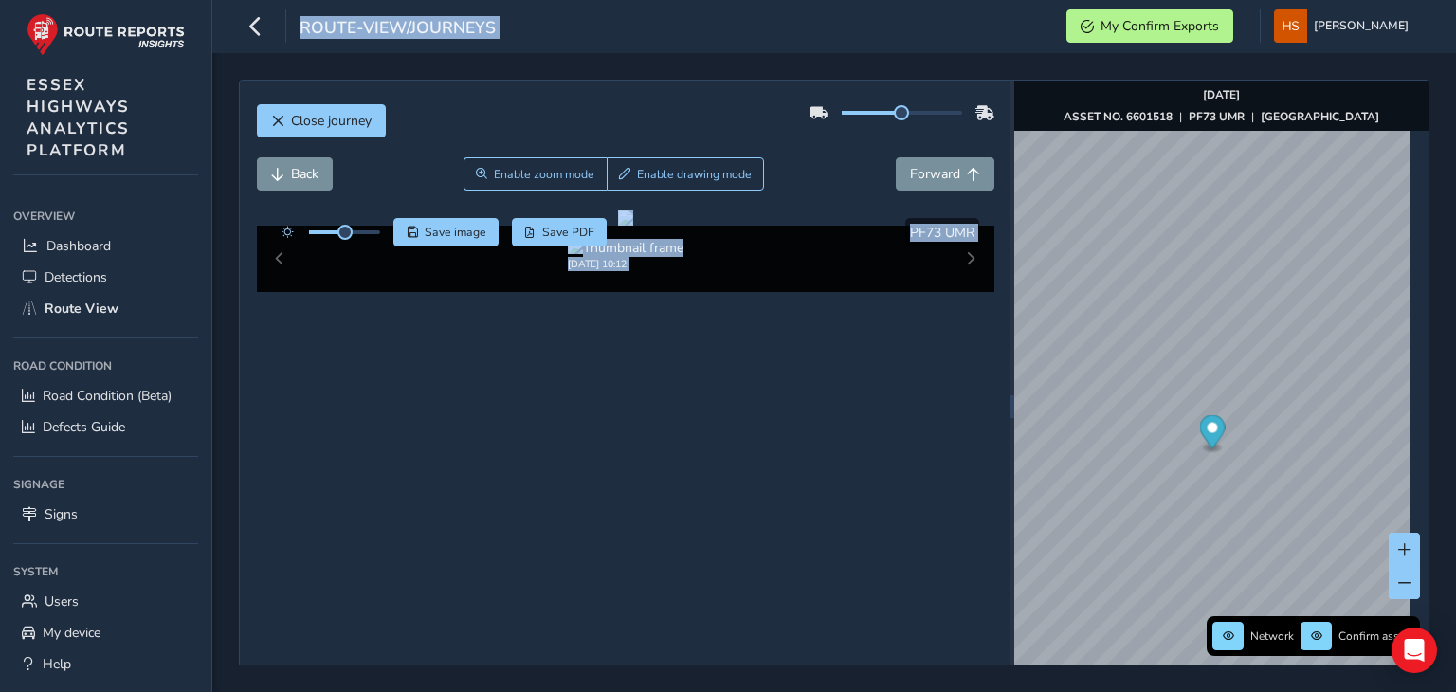
click at [1262, 634] on span "Network" at bounding box center [1272, 635] width 44 height 15
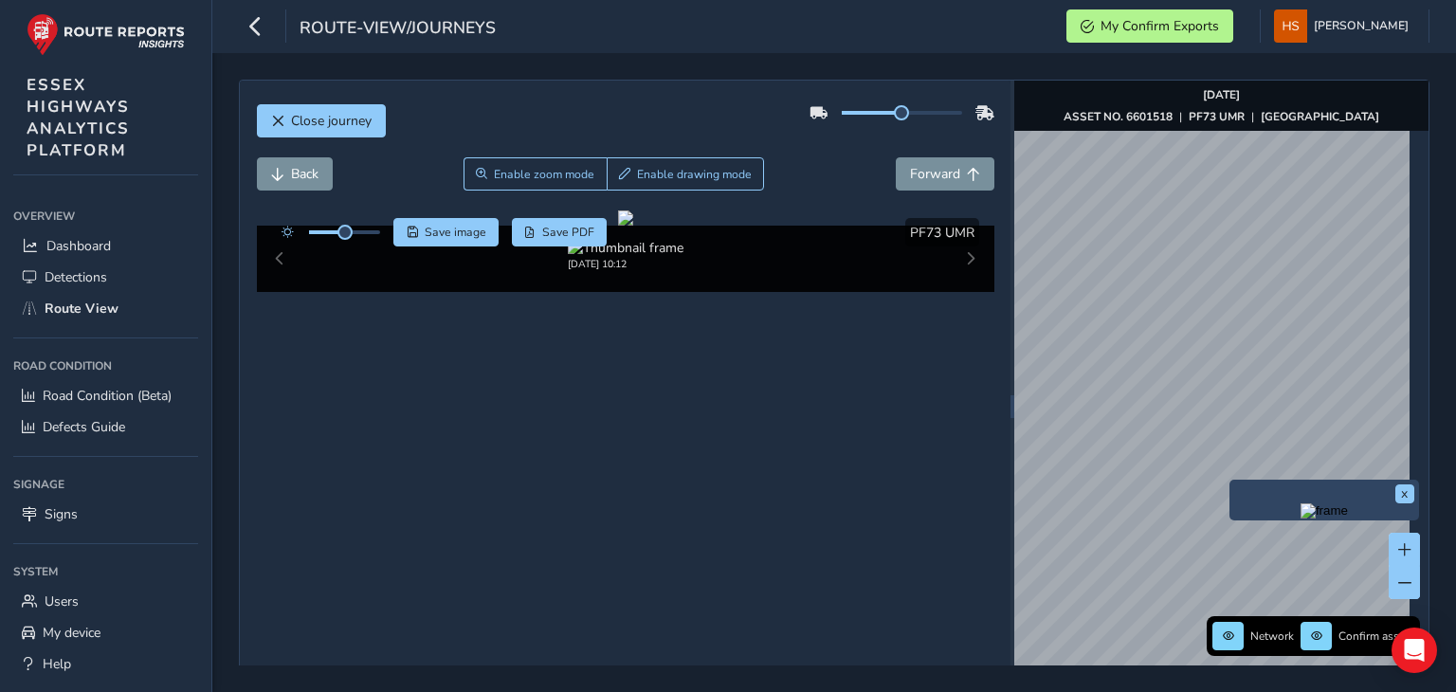
click at [1300, 518] on img "Preview frame" at bounding box center [1323, 510] width 47 height 15
click at [925, 111] on div at bounding box center [902, 113] width 120 height 4
click at [311, 175] on span "Back" at bounding box center [304, 174] width 27 height 18
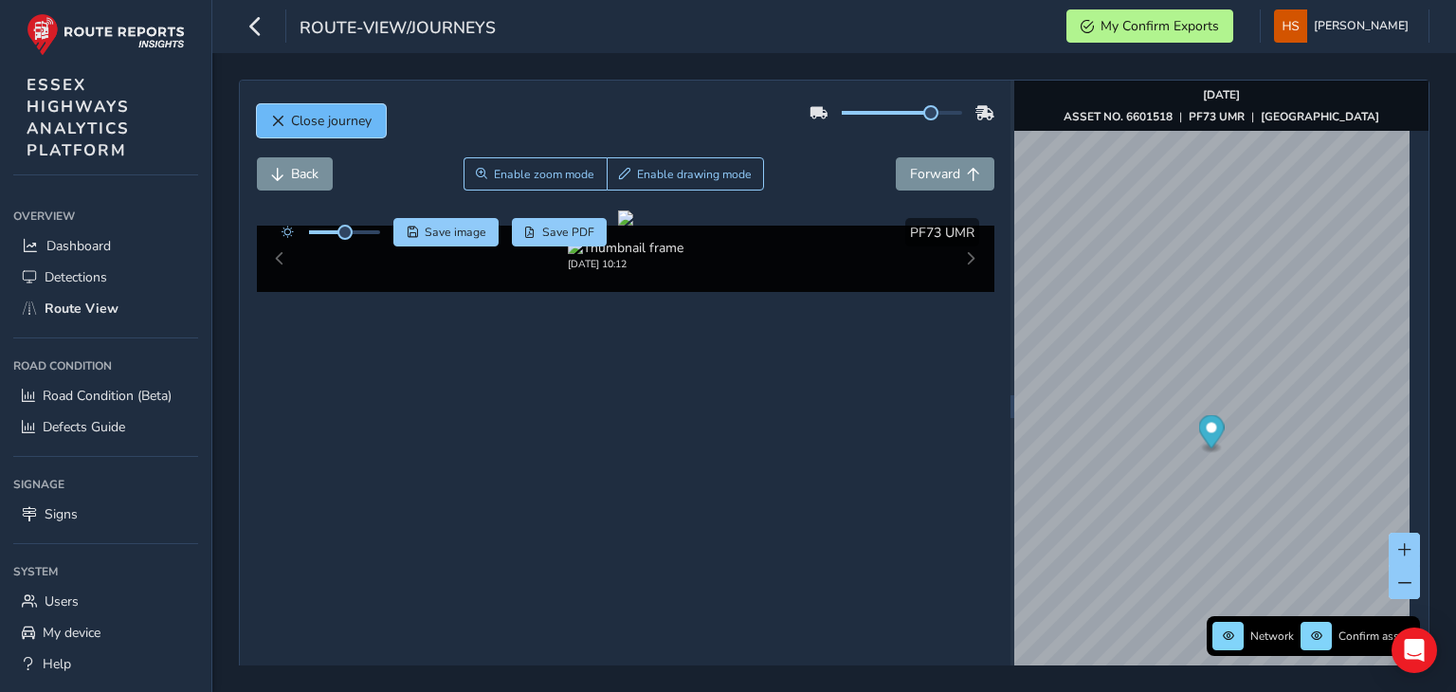
click at [366, 120] on span "Close journey" at bounding box center [331, 121] width 81 height 18
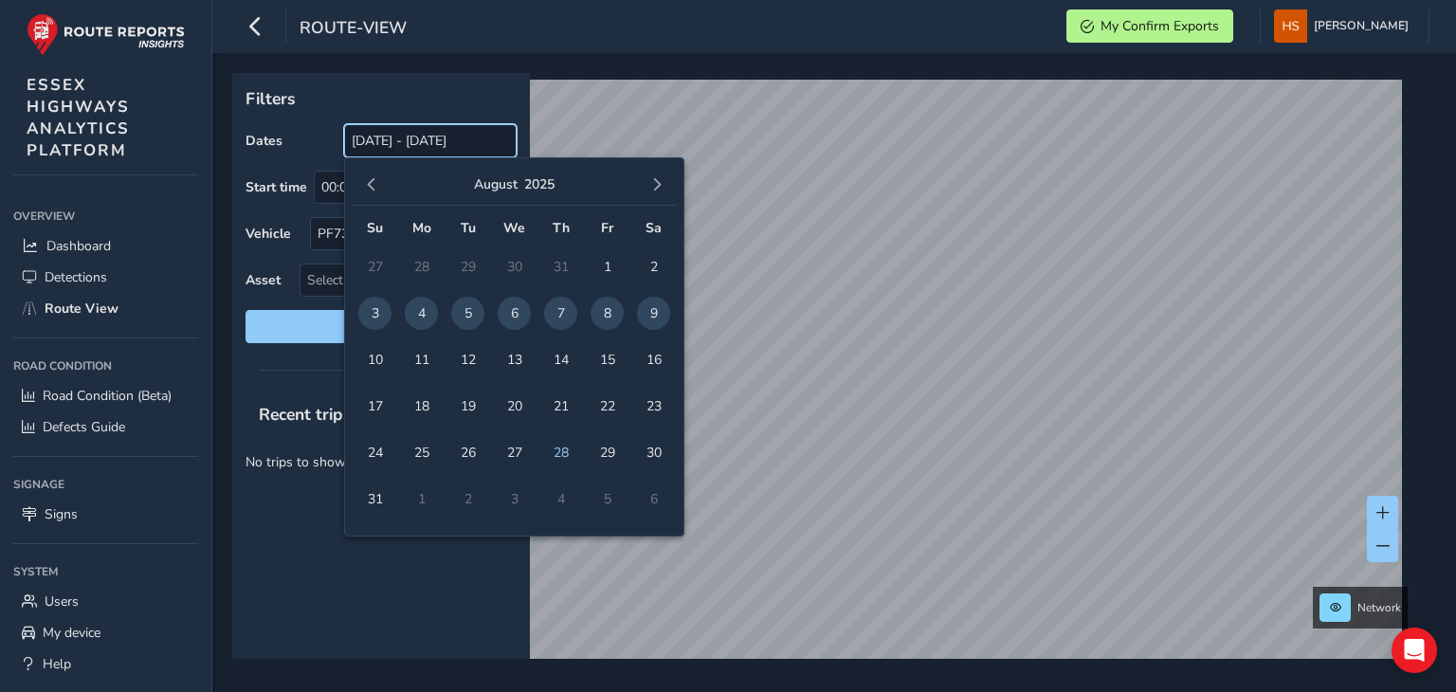
click at [398, 141] on input "[DATE] - [DATE]" at bounding box center [430, 140] width 172 height 33
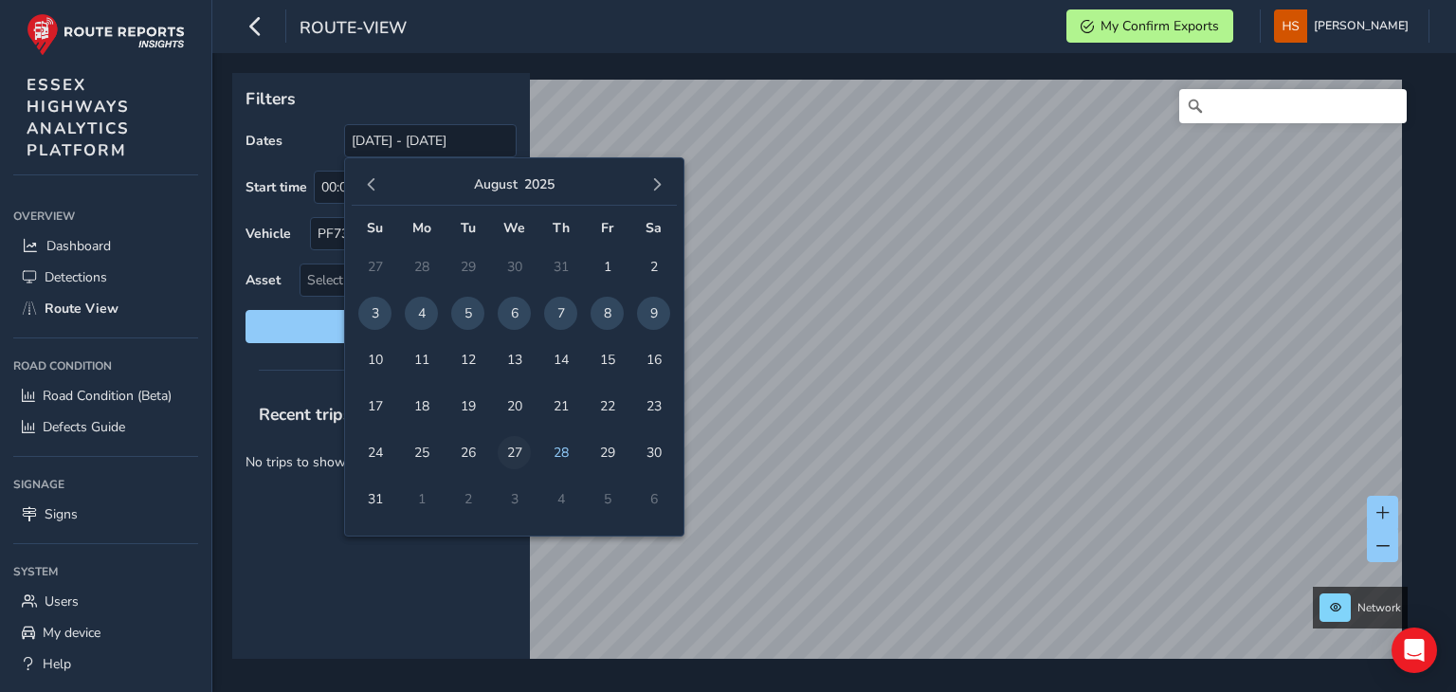
click at [519, 455] on span "27" at bounding box center [514, 452] width 33 height 33
click at [519, 453] on span "27" at bounding box center [514, 452] width 33 height 33
type input "[DATE] - [DATE]"
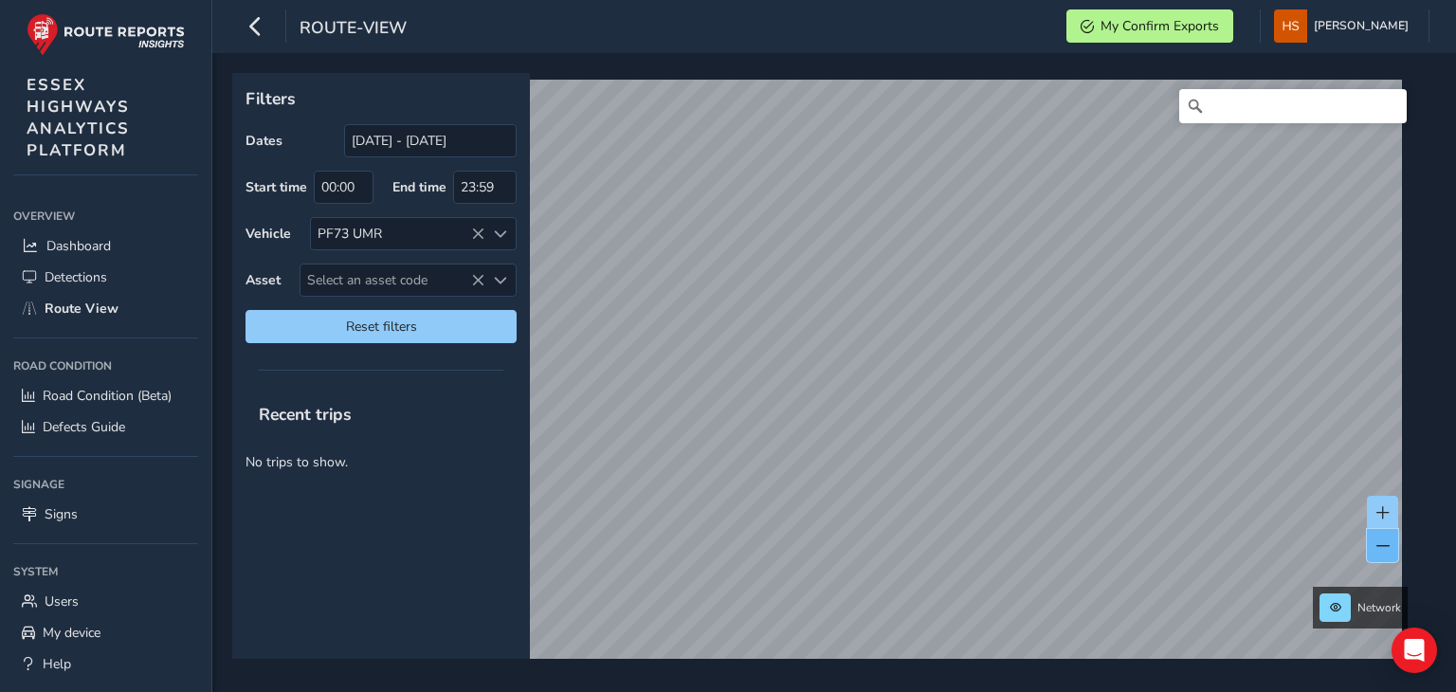
click at [1384, 552] on button at bounding box center [1382, 545] width 31 height 33
click at [444, 148] on input "[DATE] - [DATE]" at bounding box center [430, 140] width 172 height 33
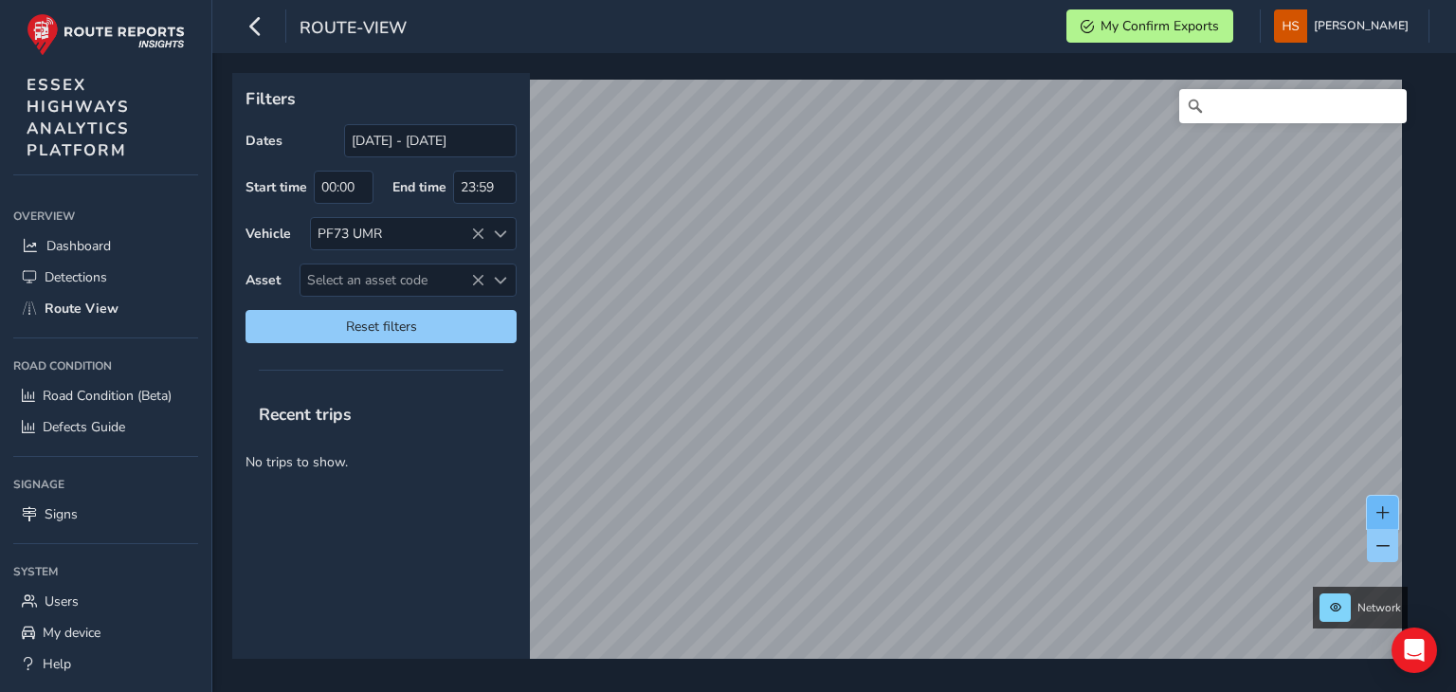
click at [1385, 508] on span at bounding box center [1382, 512] width 13 height 13
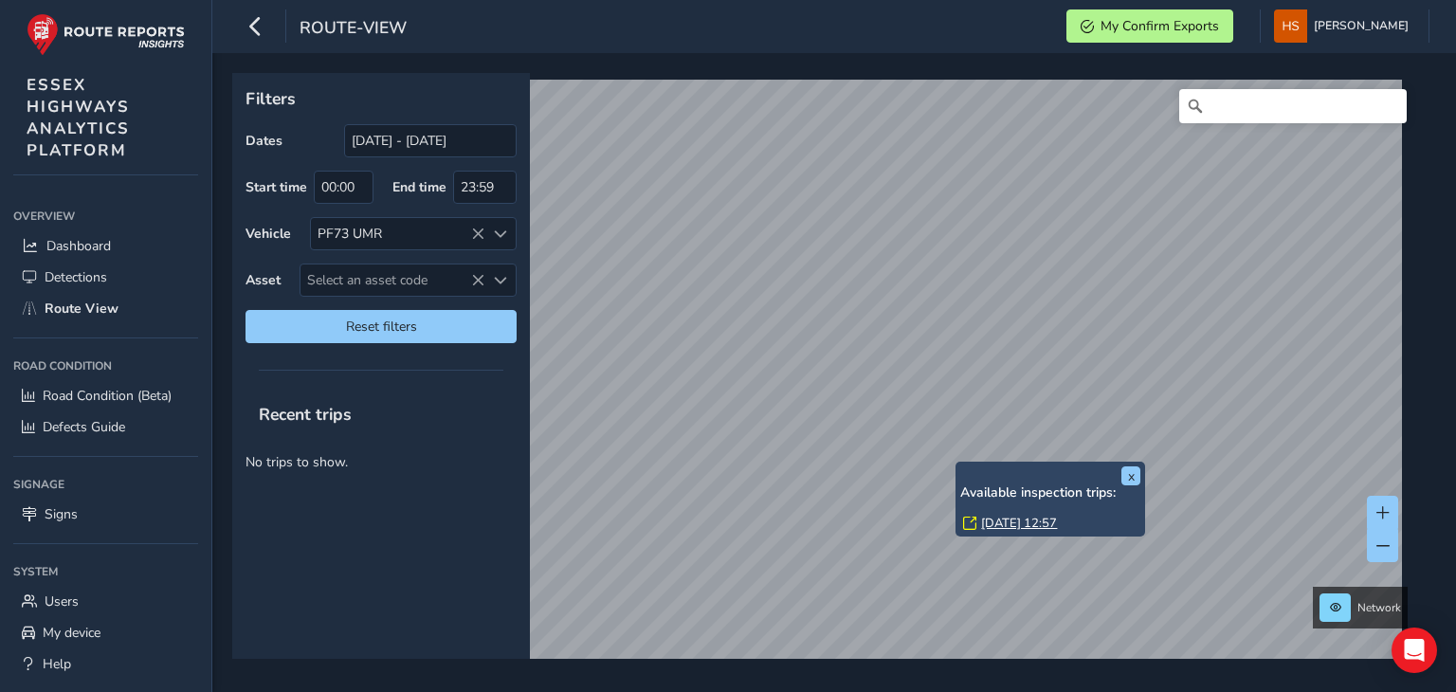
click at [1001, 526] on link "[DATE] 12:57" at bounding box center [1019, 523] width 76 height 17
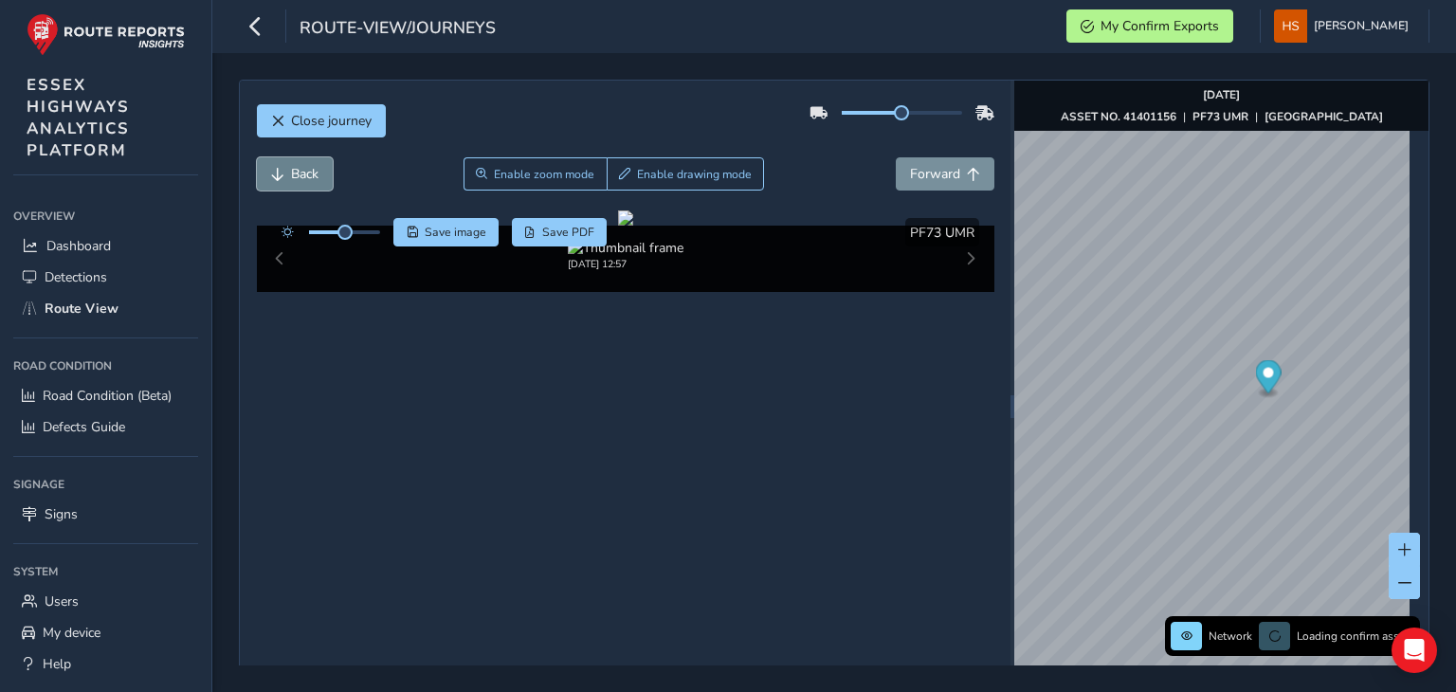
click at [299, 170] on span "Back" at bounding box center [304, 174] width 27 height 18
click at [1453, 442] on div "Close journey Back Enable zoom mode Enable drawing mode Forward Click and Drag …" at bounding box center [833, 372] width 1243 height 639
click at [1388, 590] on button at bounding box center [1403, 582] width 31 height 33
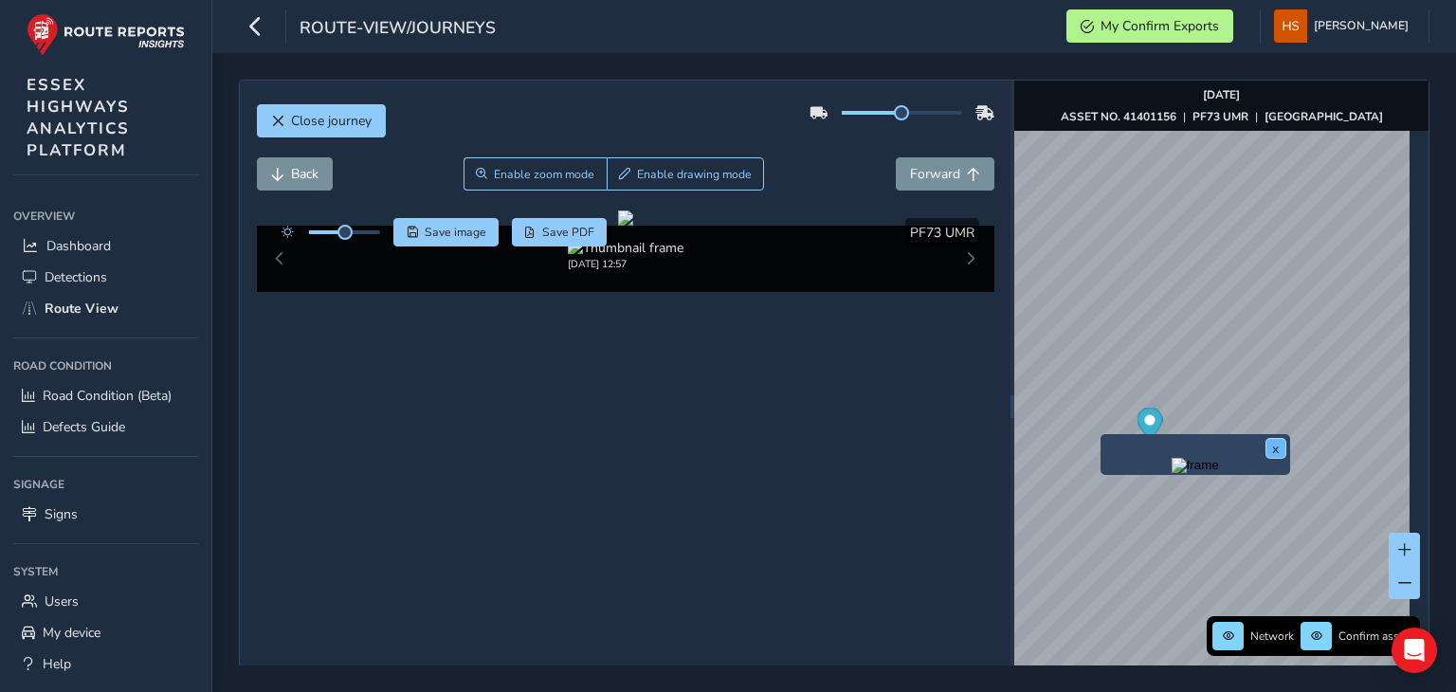
click at [1280, 448] on button "x" at bounding box center [1275, 448] width 19 height 19
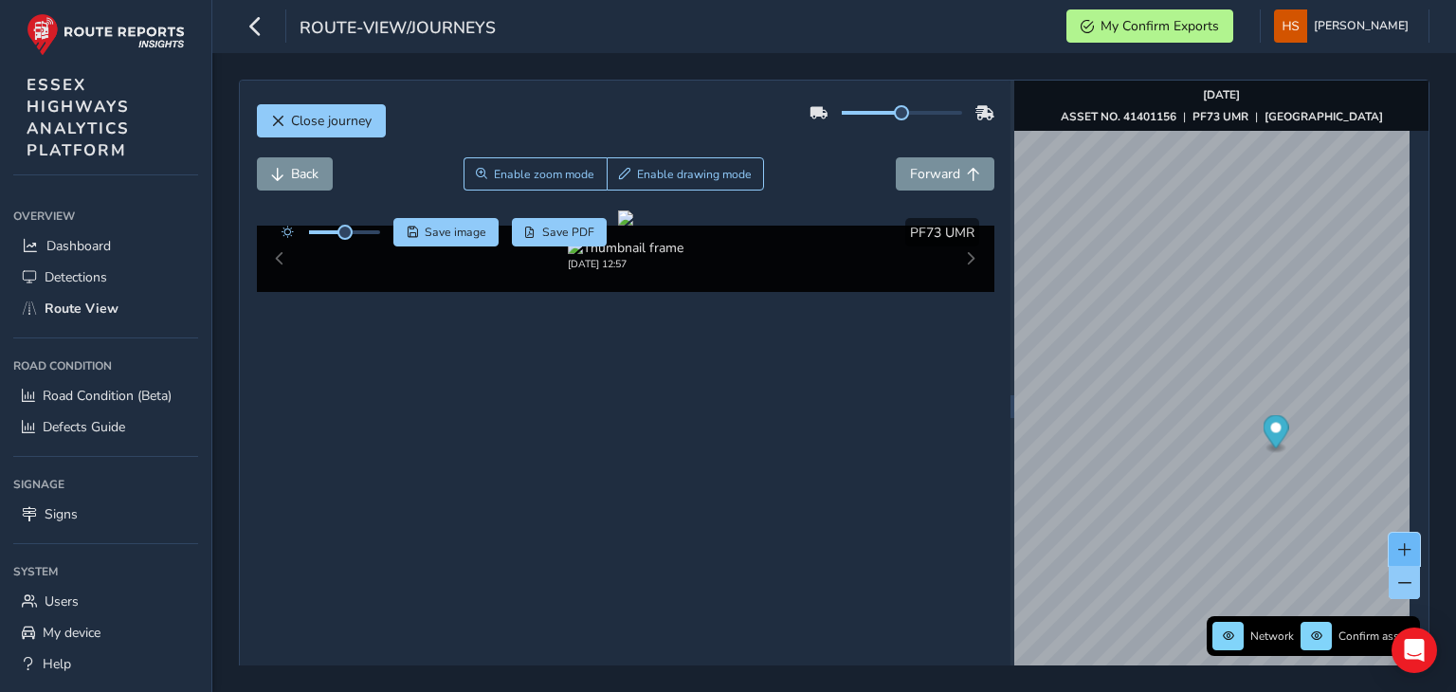
click at [1398, 544] on span at bounding box center [1404, 549] width 13 height 13
click at [1455, 551] on div "Close journey Back Enable zoom mode Enable drawing mode Forward Click and Drag …" at bounding box center [833, 372] width 1243 height 639
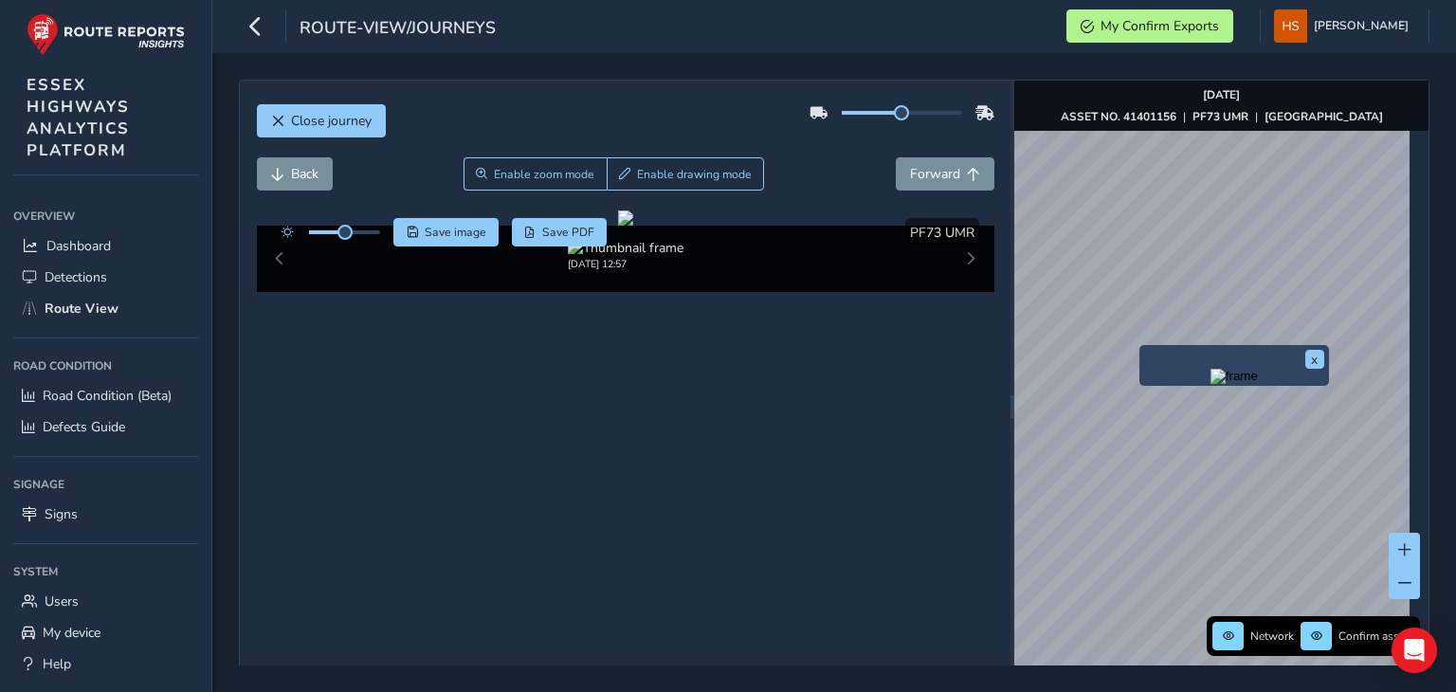
click at [1210, 384] on img "Preview frame" at bounding box center [1233, 376] width 47 height 15
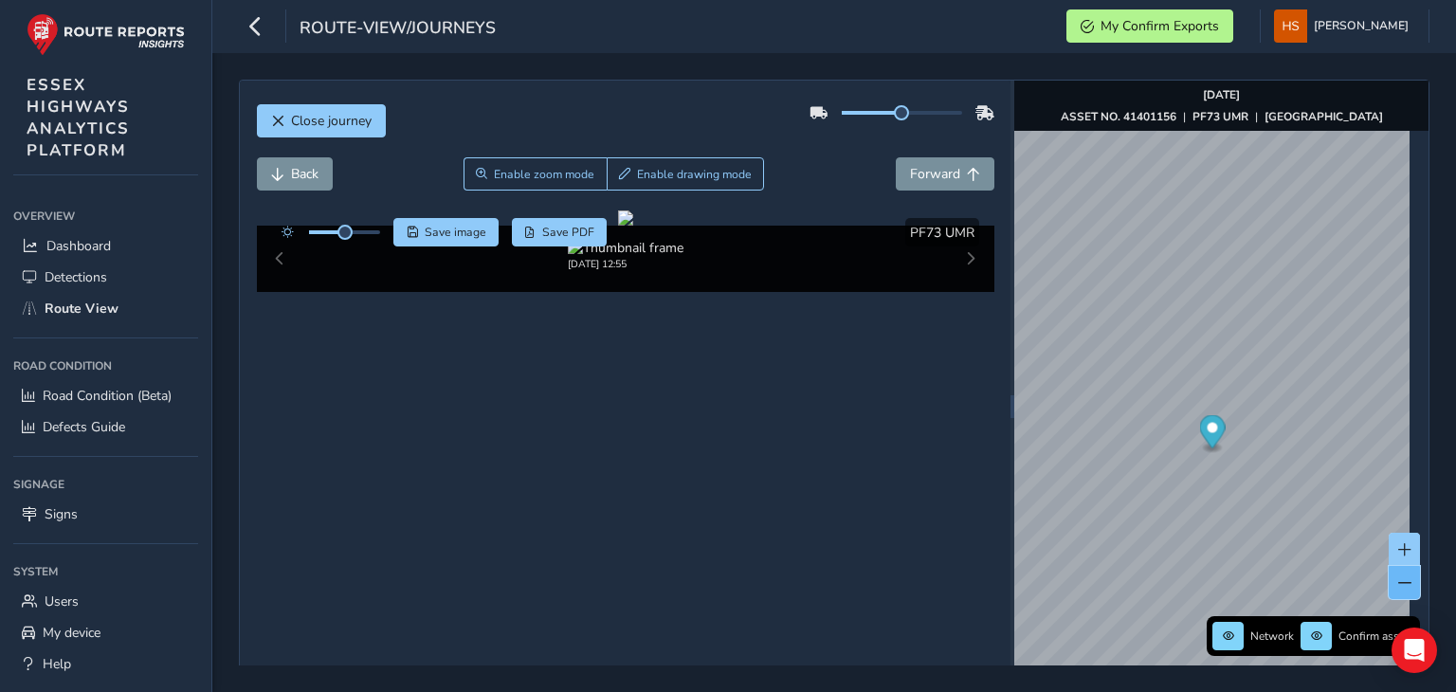
click at [1398, 581] on span at bounding box center [1404, 582] width 13 height 13
click at [1397, 560] on button at bounding box center [1403, 549] width 31 height 33
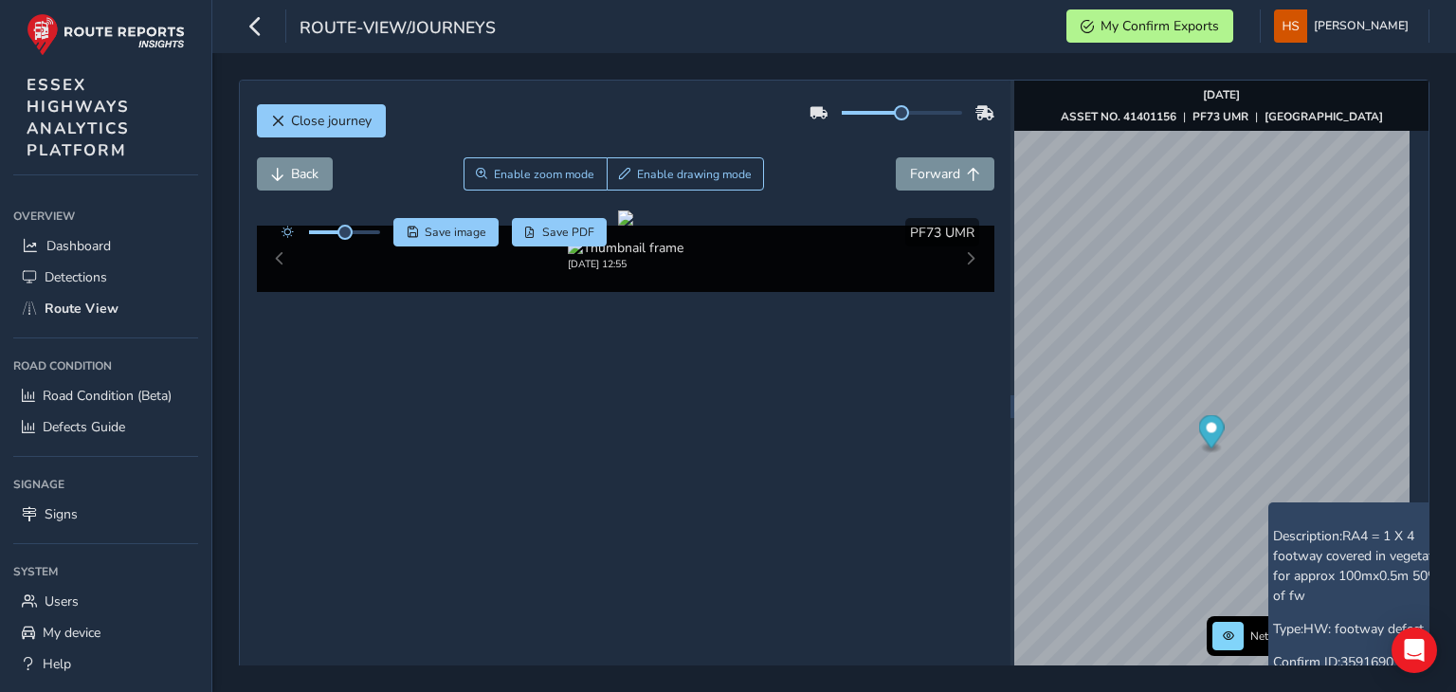
scroll to position [38, 0]
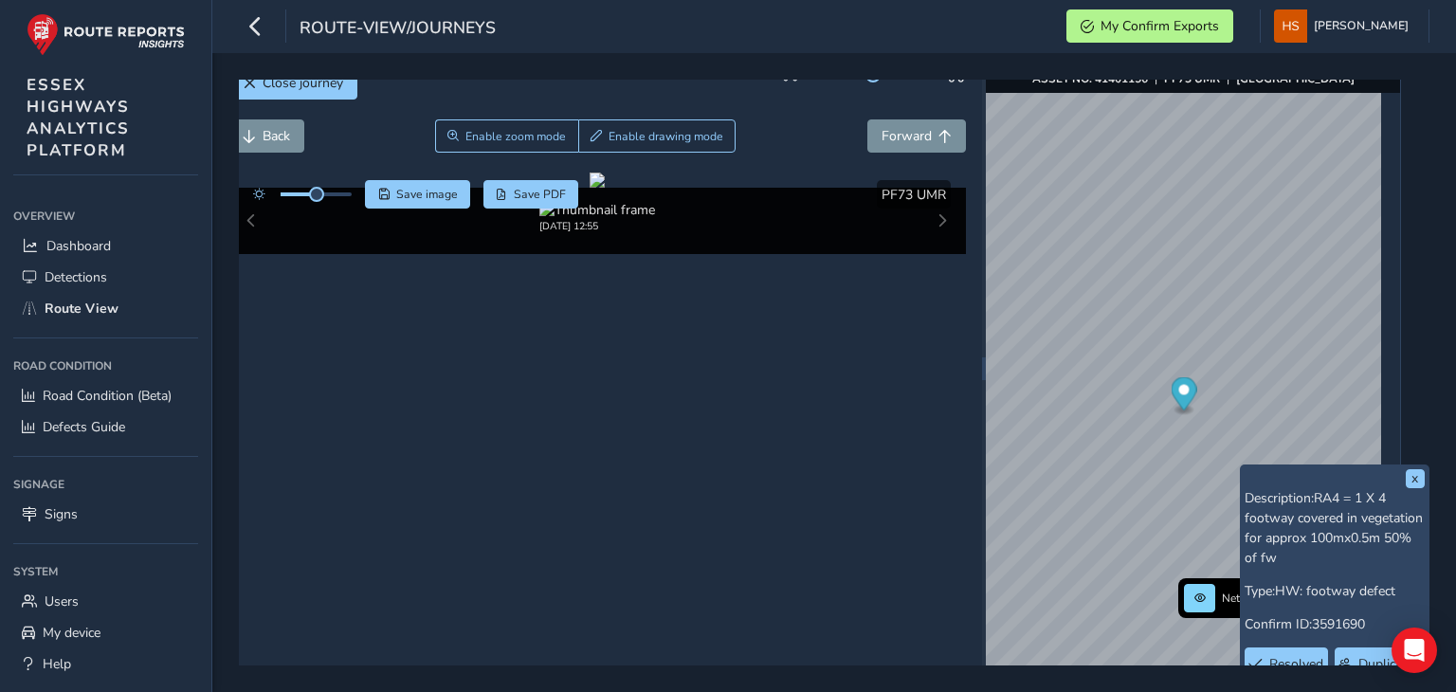
scroll to position [38, 42]
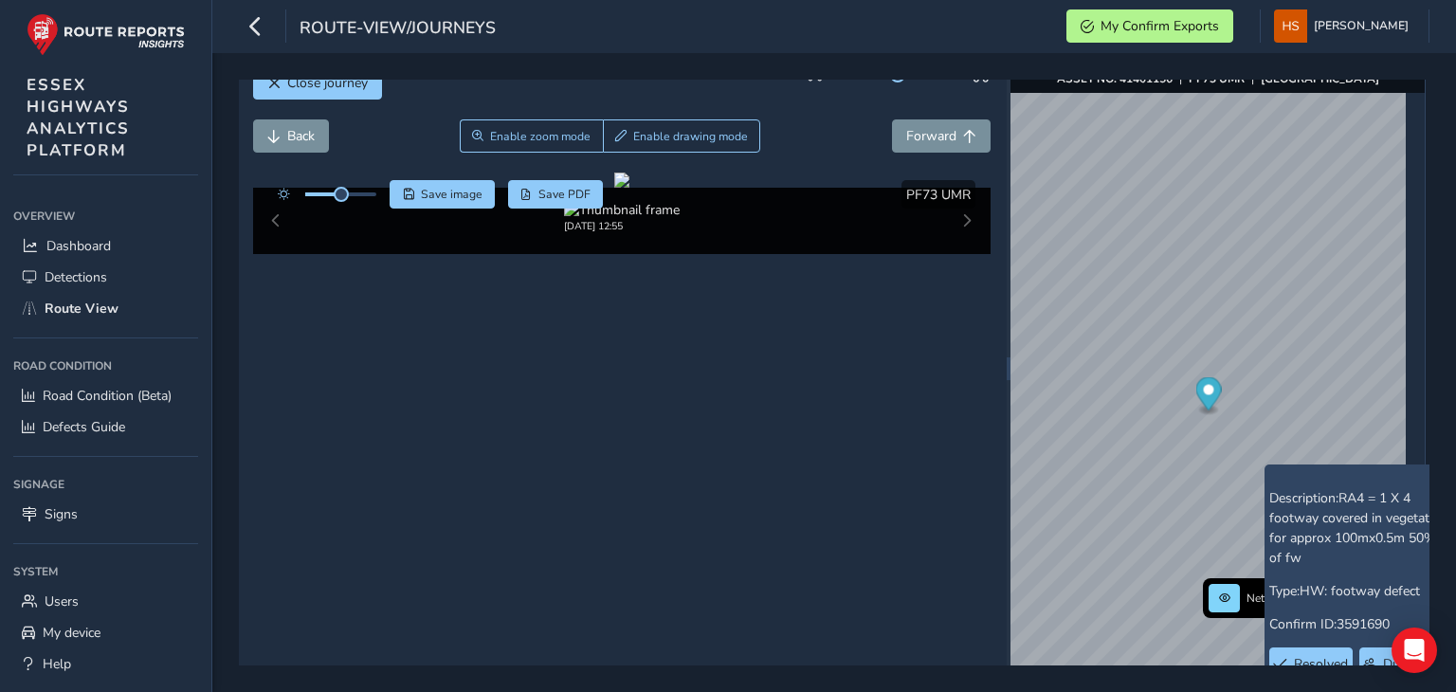
scroll to position [38, 0]
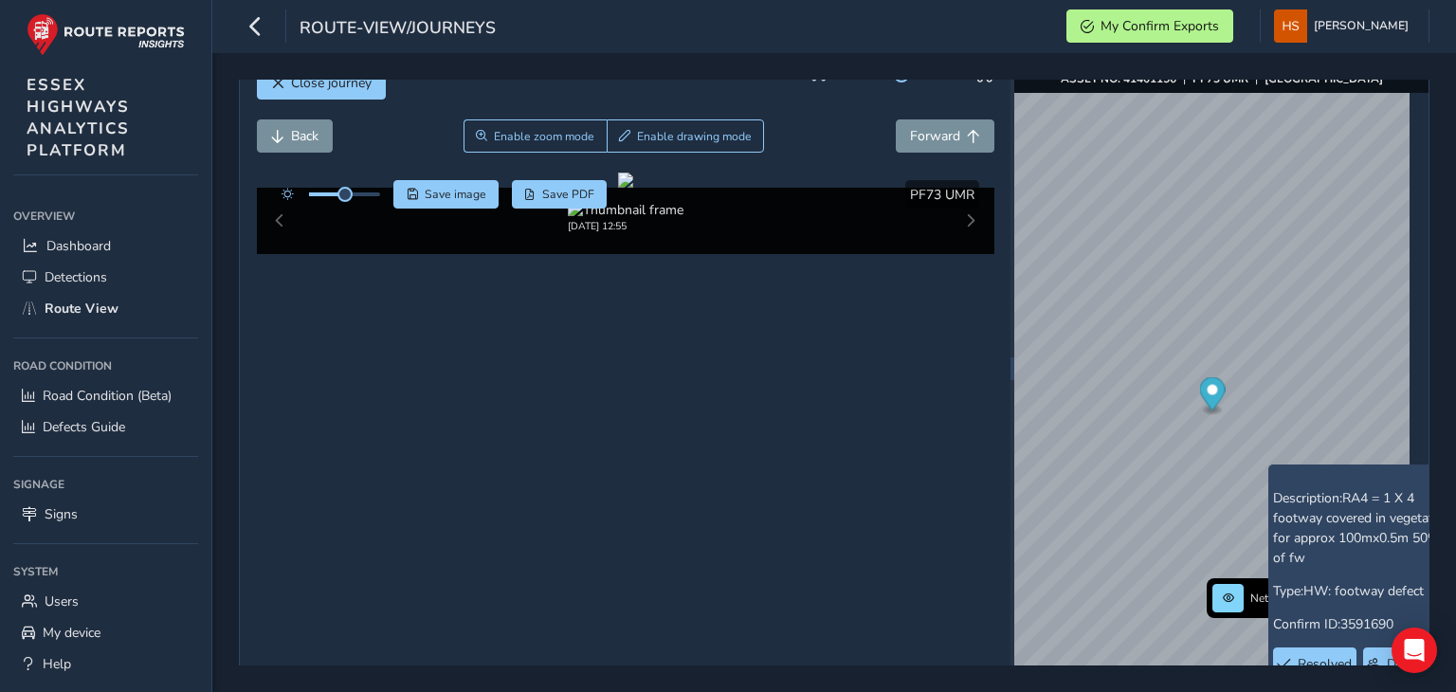
scroll to position [38, 42]
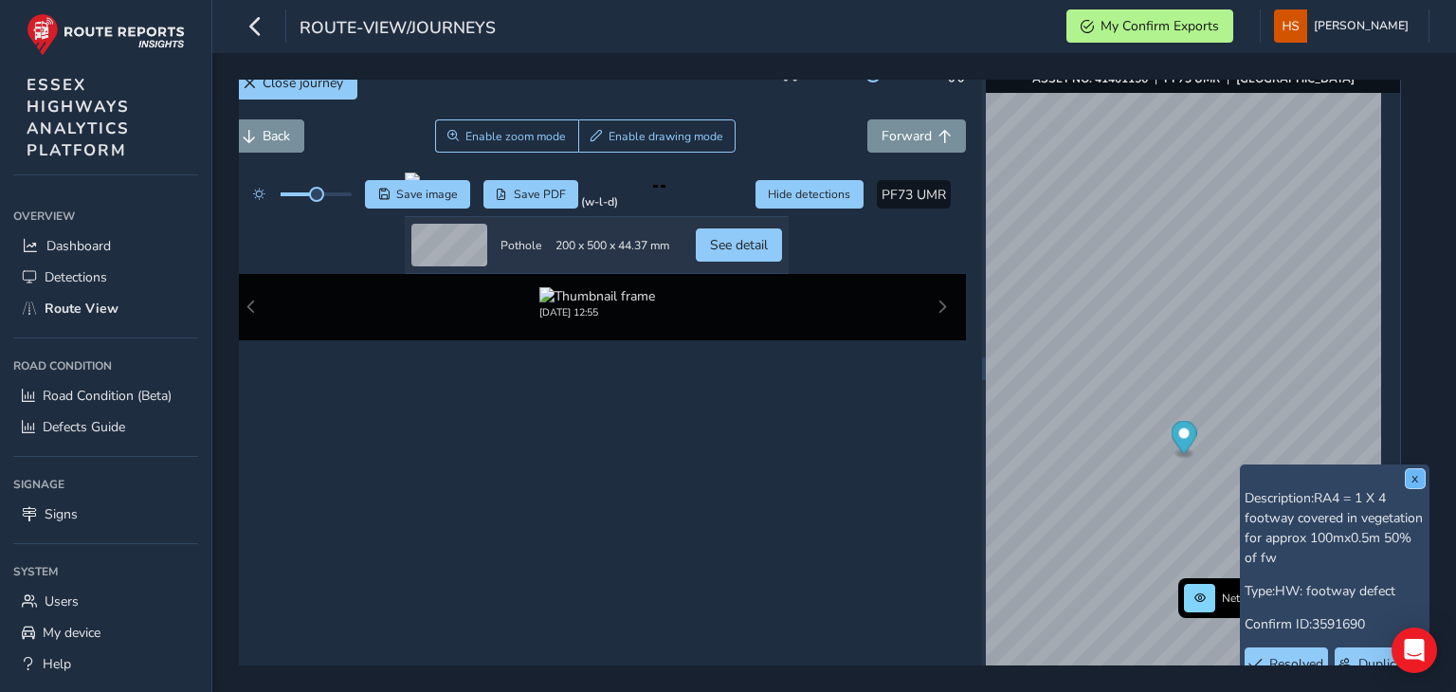
click at [1406, 479] on button "x" at bounding box center [1415, 478] width 19 height 19
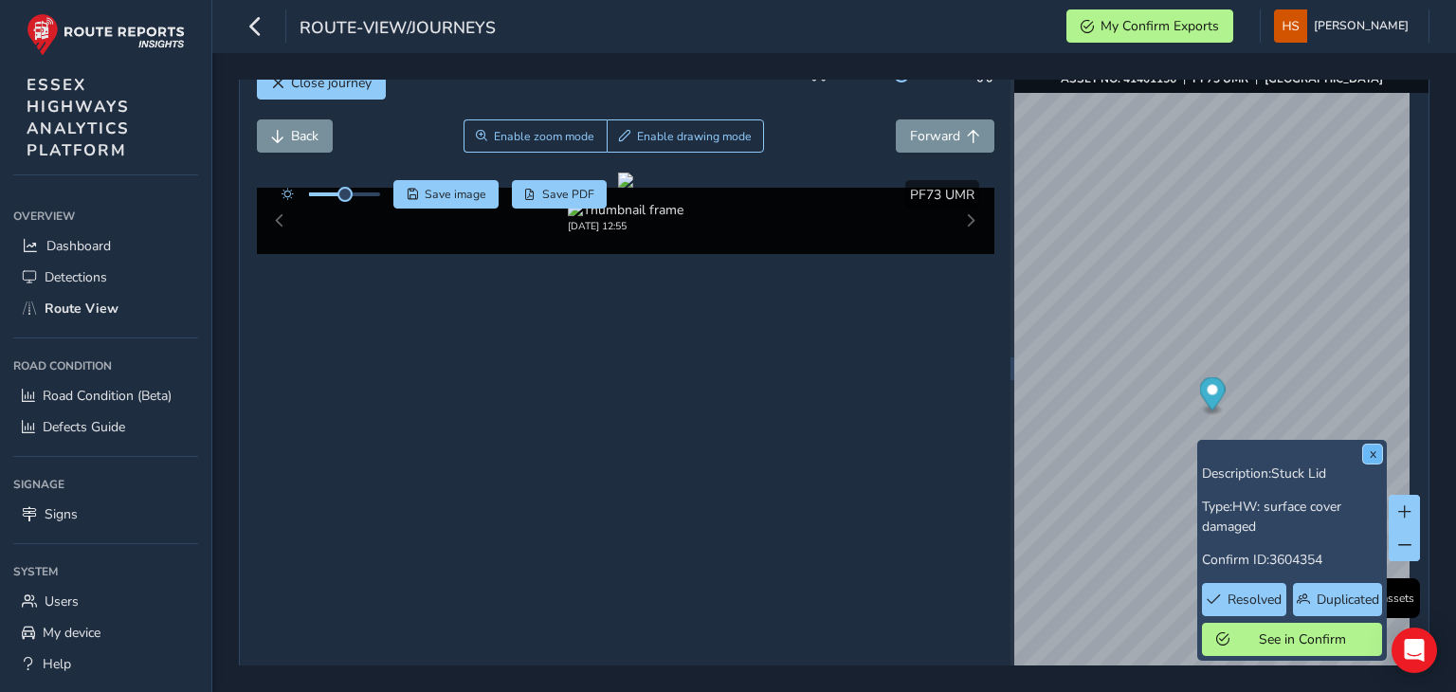
click at [1374, 458] on button "x" at bounding box center [1372, 453] width 19 height 19
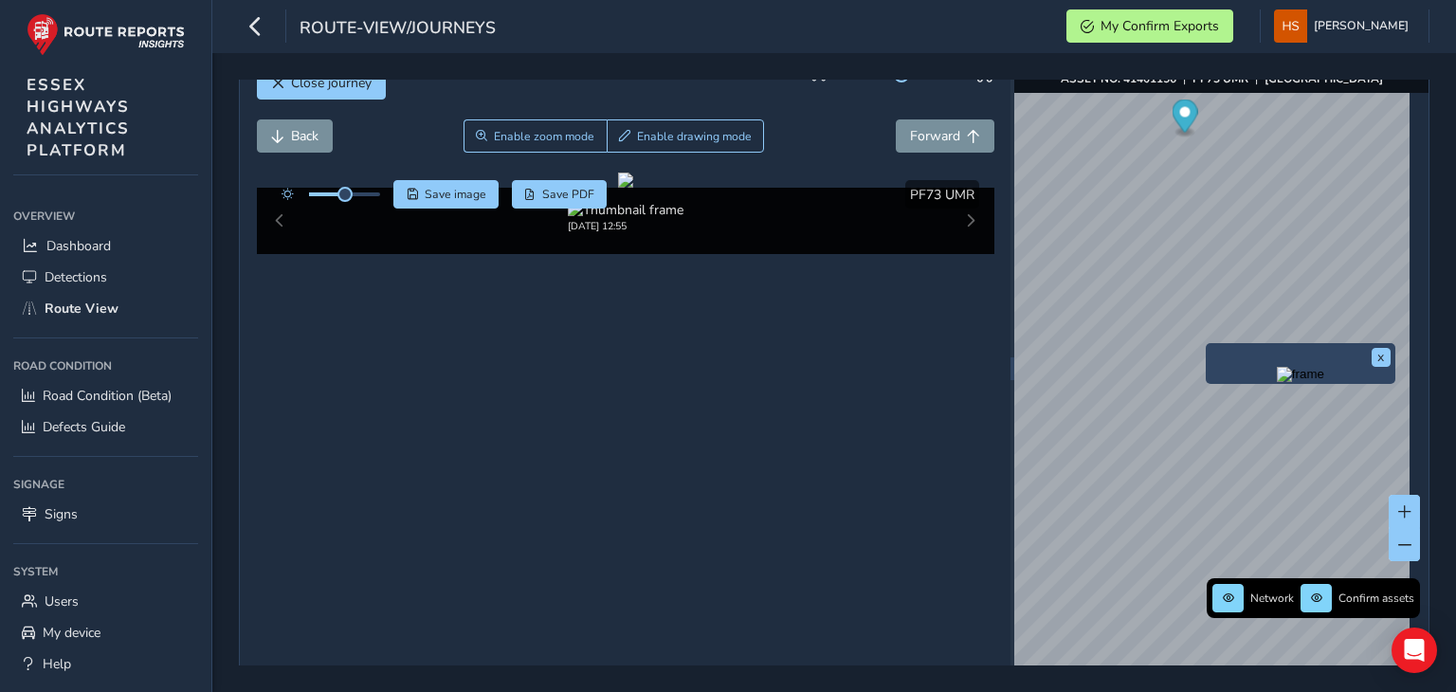
click at [1277, 382] on img "Preview frame" at bounding box center [1300, 374] width 47 height 15
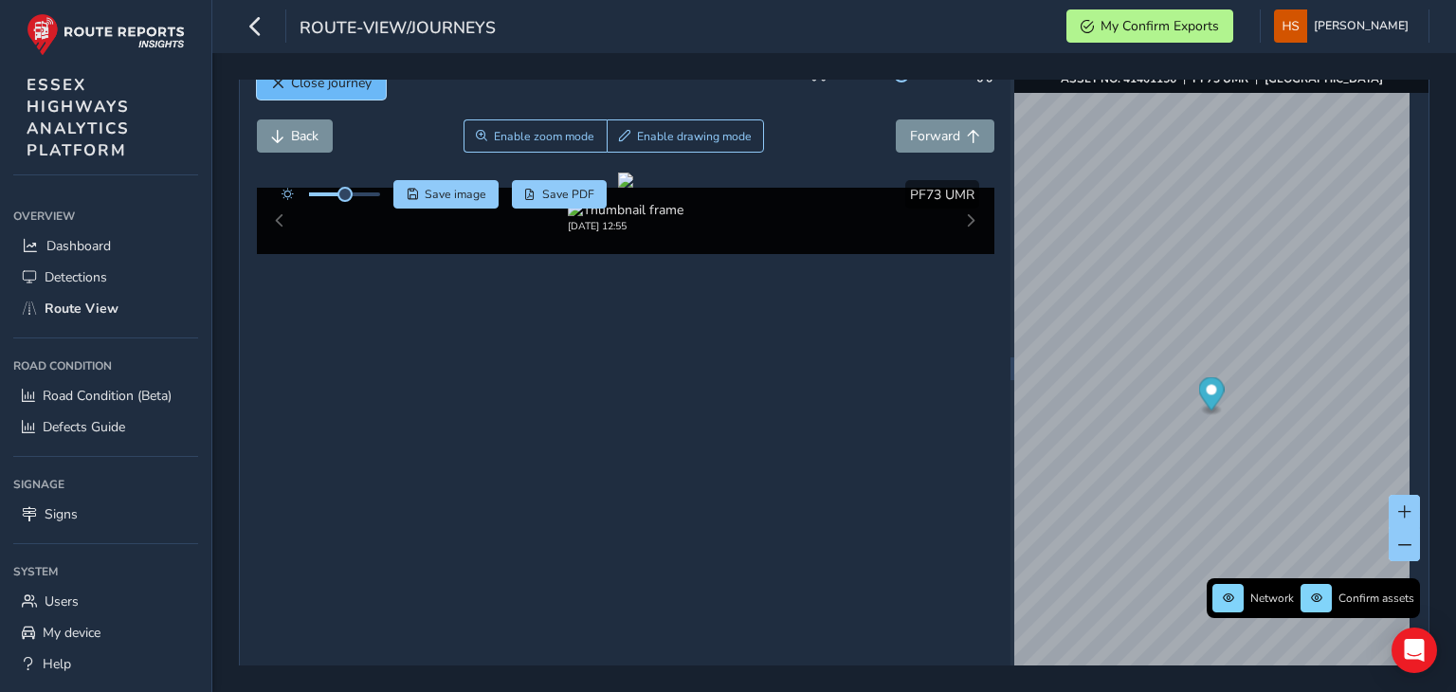
click at [376, 91] on button "Close journey" at bounding box center [321, 82] width 129 height 33
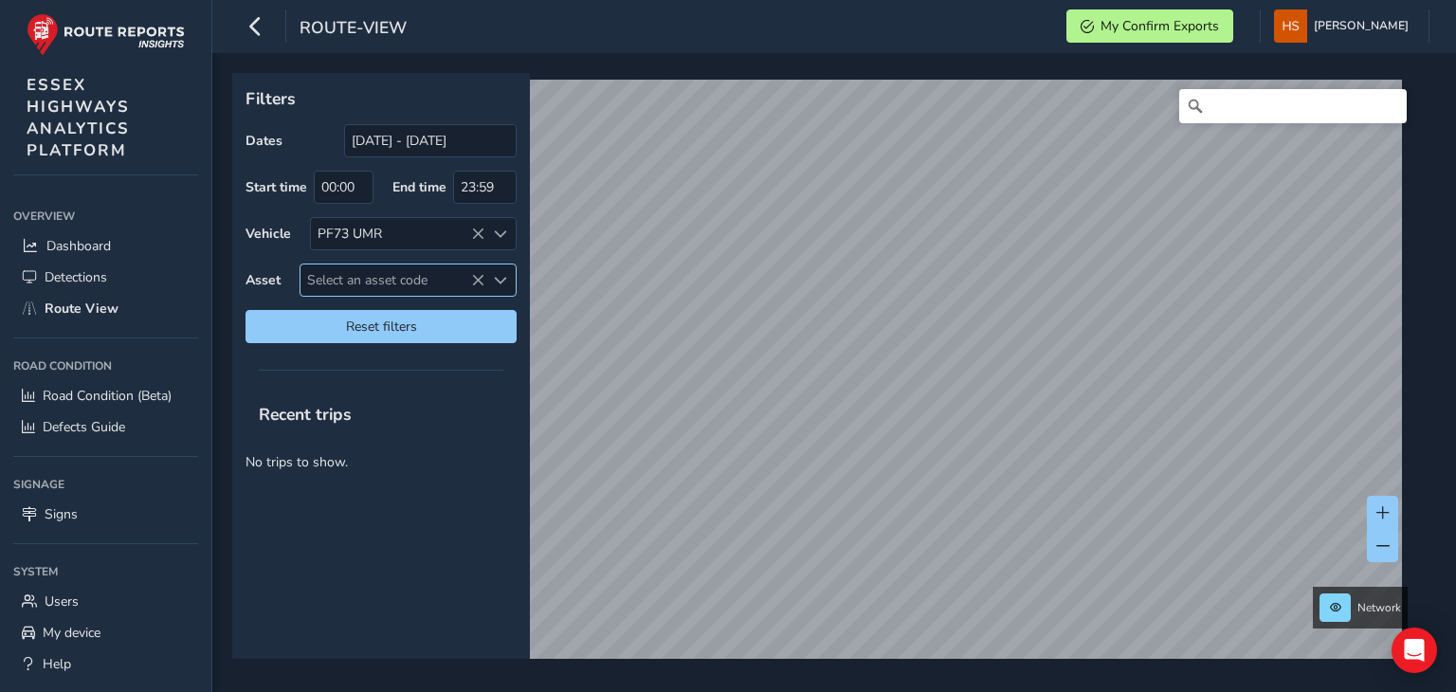
click at [478, 281] on icon at bounding box center [477, 280] width 13 height 13
click at [504, 278] on span "Select an asset code" at bounding box center [500, 280] width 13 height 13
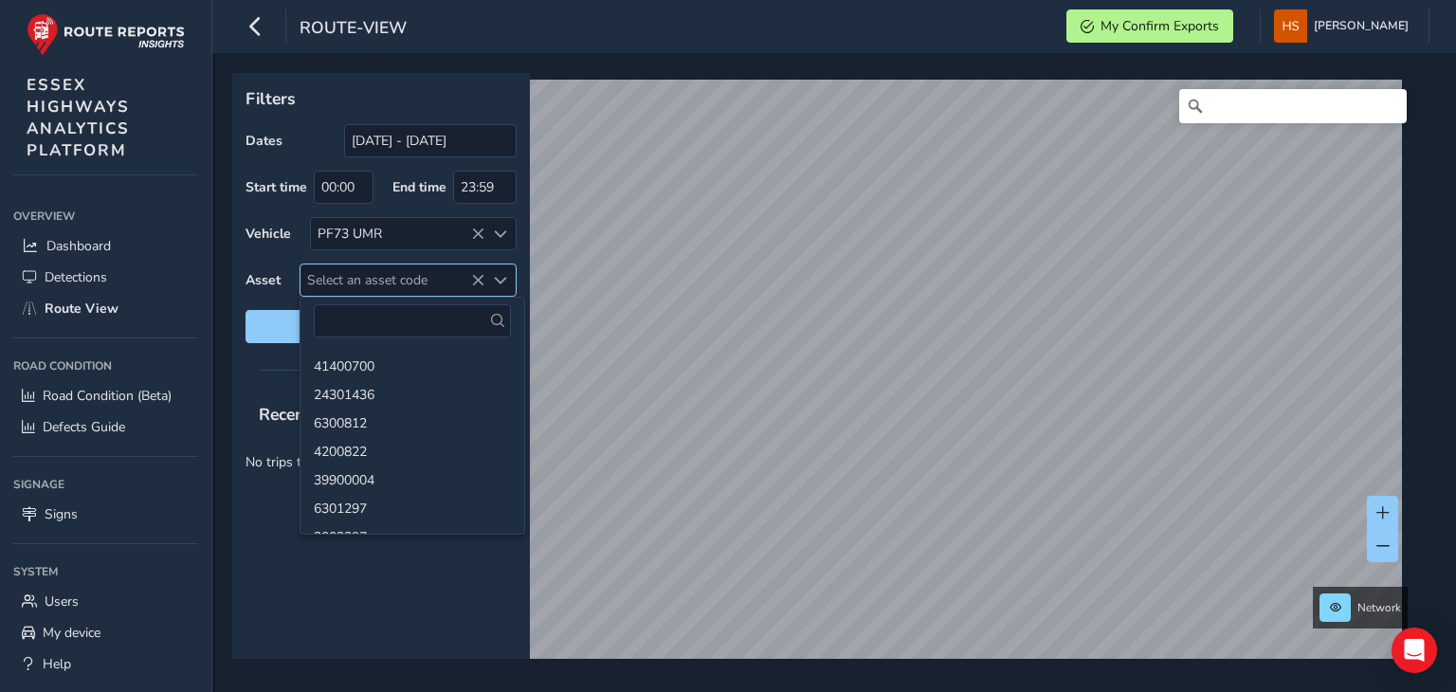
click at [504, 278] on span "Select an asset code" at bounding box center [500, 280] width 13 height 13
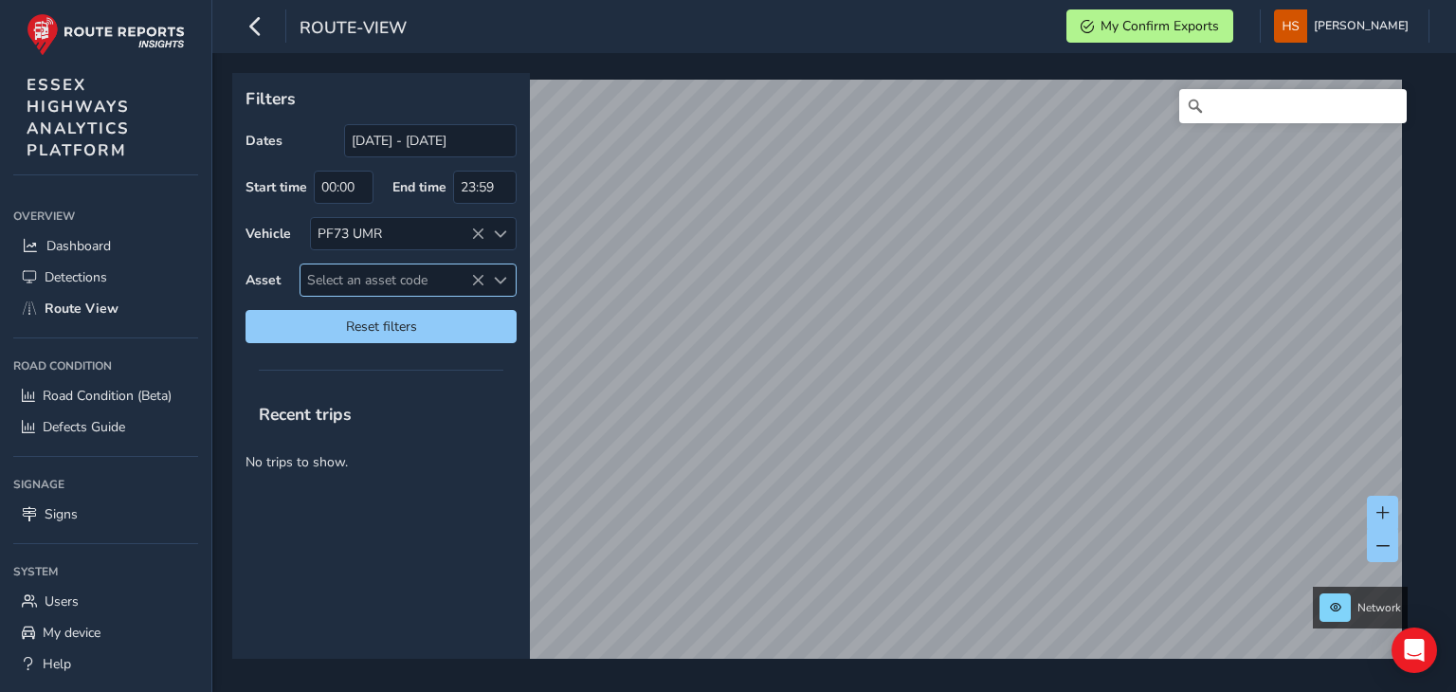
click at [504, 278] on span "Select an asset code" at bounding box center [500, 280] width 13 height 13
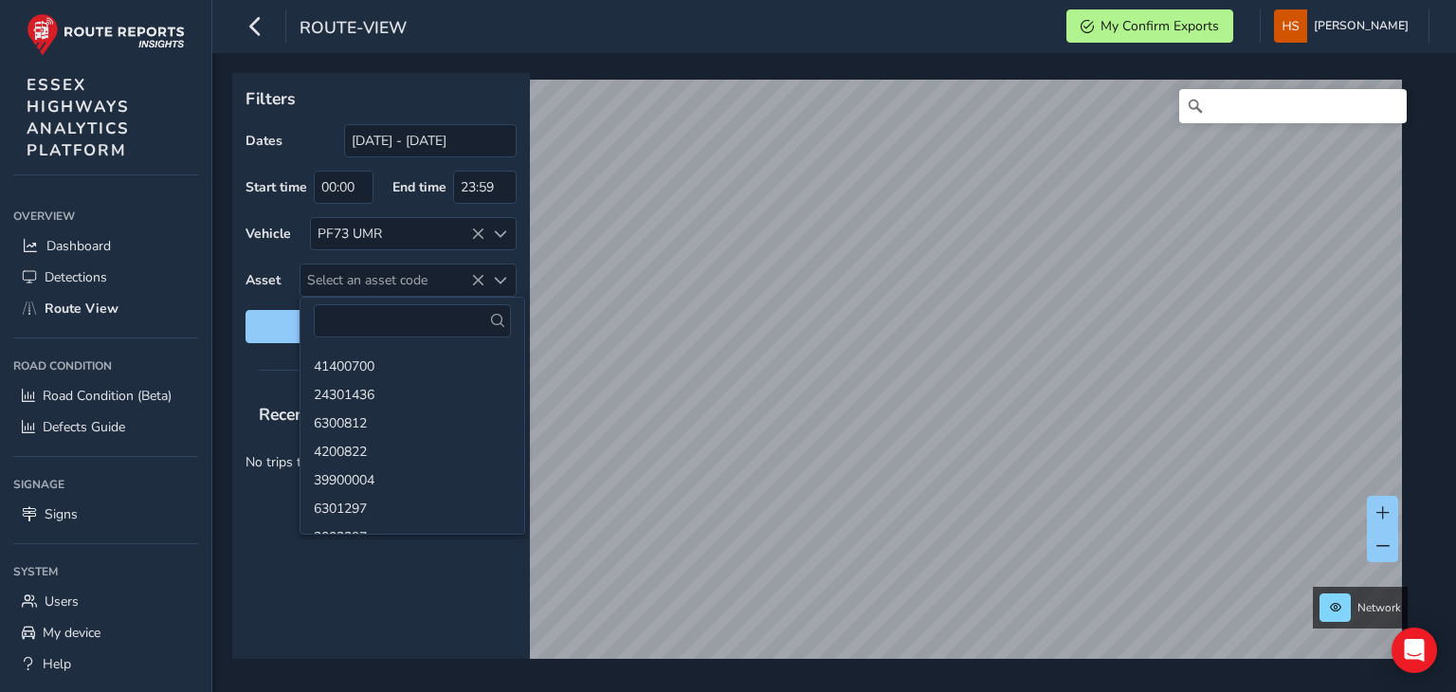
click at [235, 39] on div "route-view My Confirm Exports [PERSON_NAME] Colour Scheme: Dark Dim Light Logout" at bounding box center [833, 26] width 1243 height 53
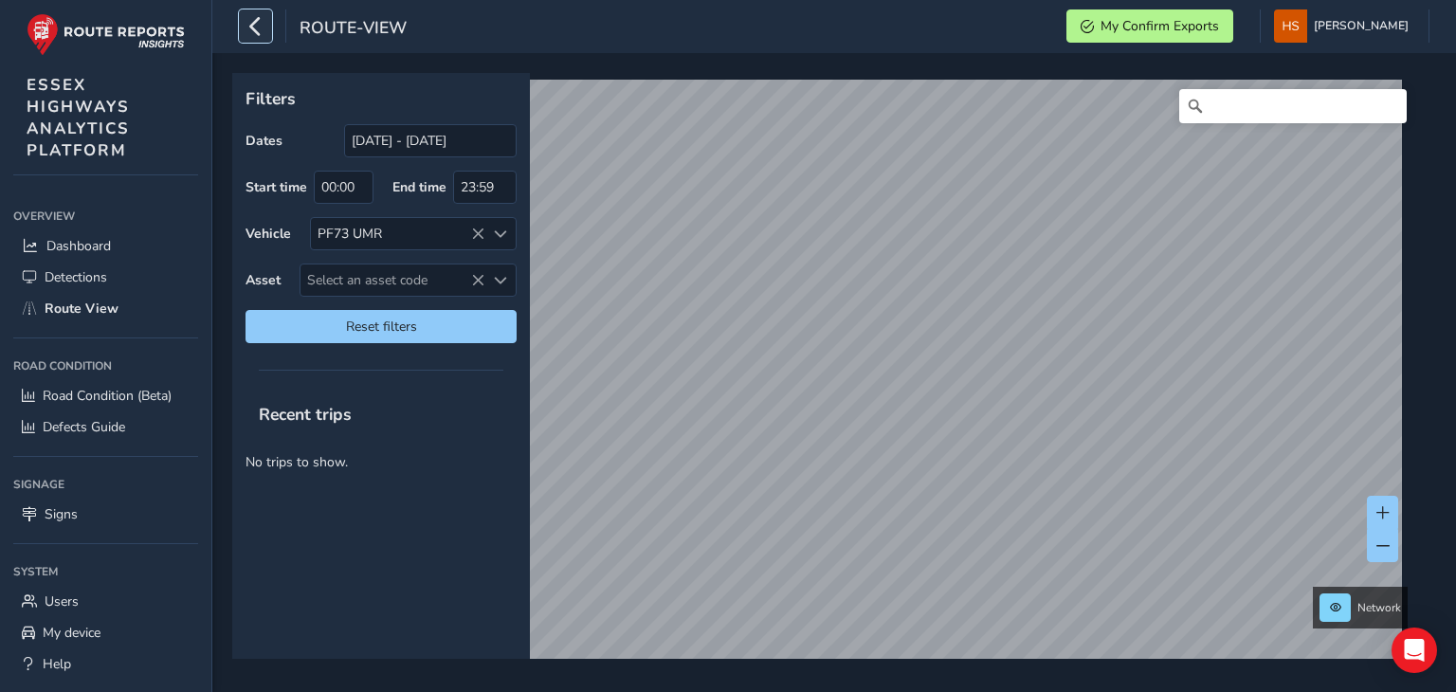
click at [263, 24] on icon "button" at bounding box center [255, 25] width 20 height 33
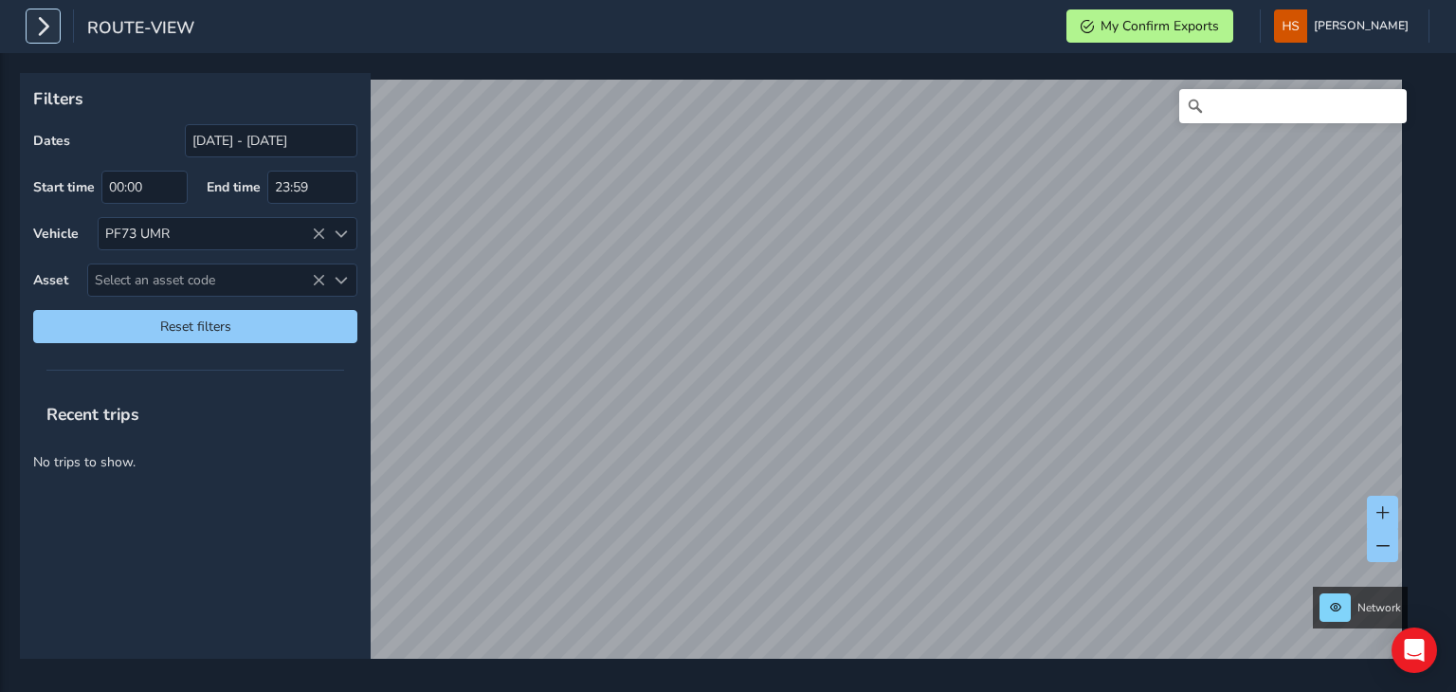
click at [33, 39] on icon "button" at bounding box center [43, 25] width 20 height 33
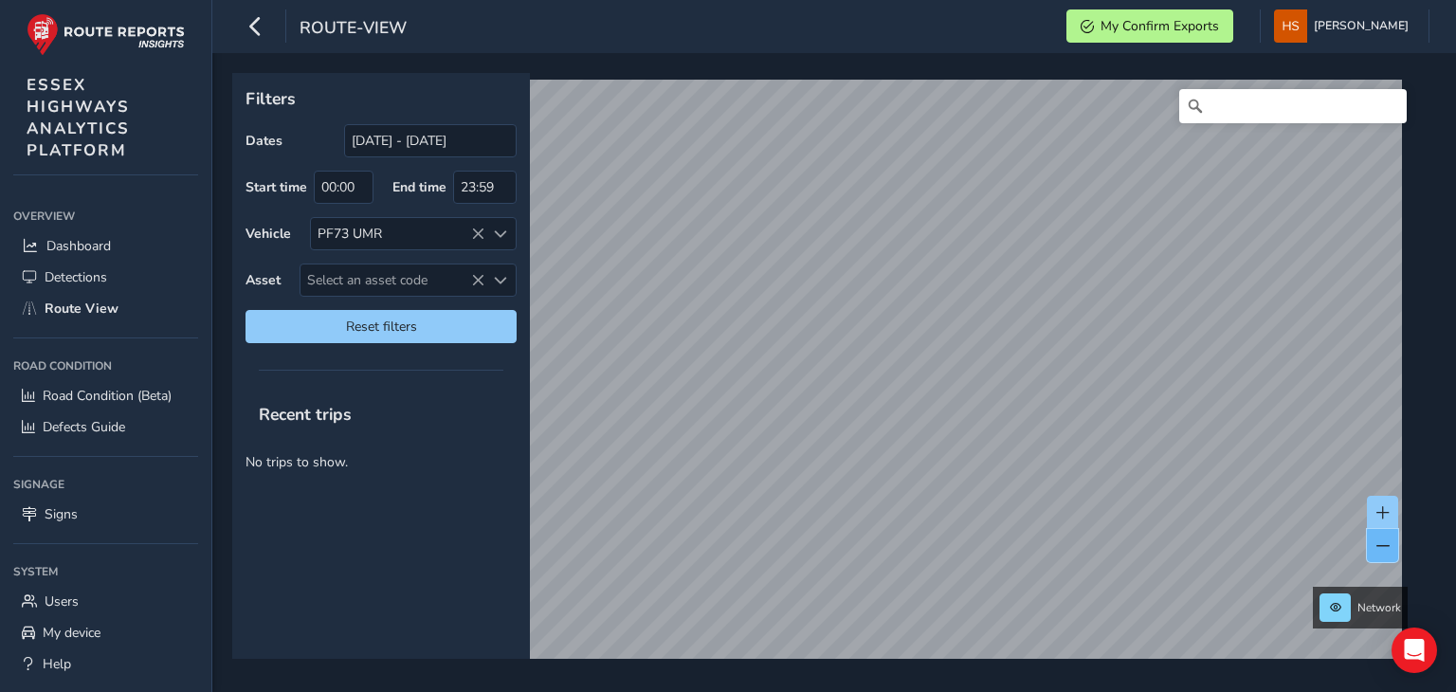
click at [1377, 551] on span at bounding box center [1382, 545] width 13 height 13
